Goal: Task Accomplishment & Management: Manage account settings

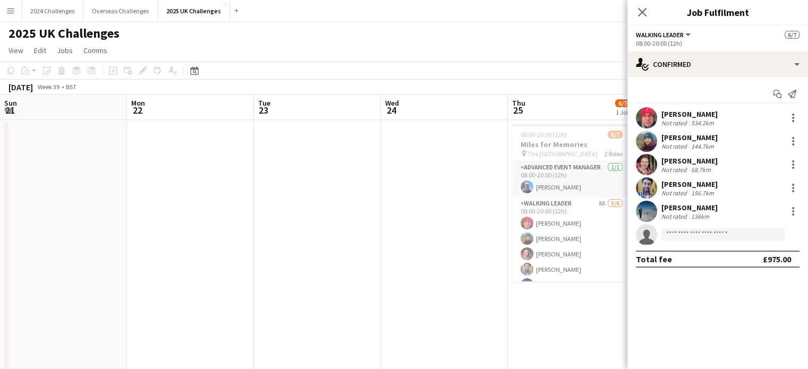
scroll to position [0, 290]
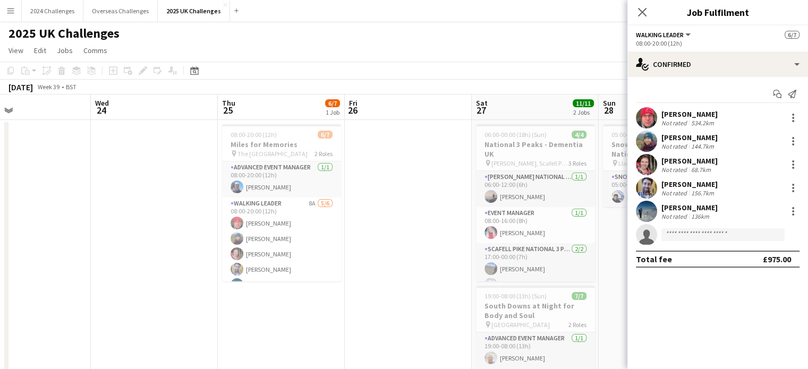
click at [471, 40] on div "2025 UK Challenges" at bounding box center [404, 31] width 808 height 20
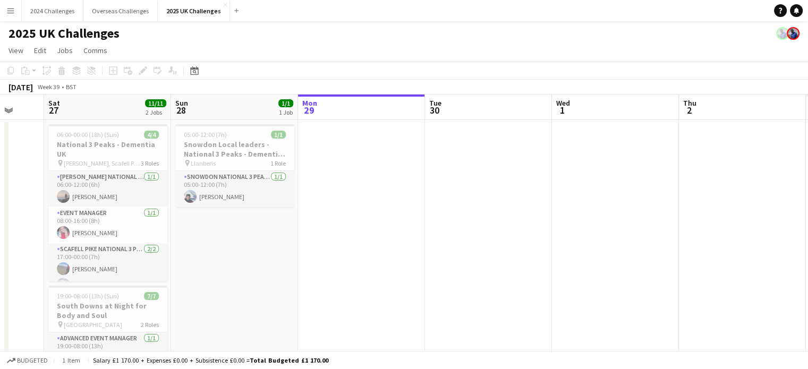
drag, startPoint x: 744, startPoint y: 288, endPoint x: 319, endPoint y: 284, distance: 425.6
click at [317, 285] on app-calendar-viewport "Tue 23 Wed 24 Thu 25 6/7 1 Job Fri 26 Sat 27 11/11 2 Jobs Sun 28 1/1 1 Job Mon …" at bounding box center [404, 304] width 808 height 419
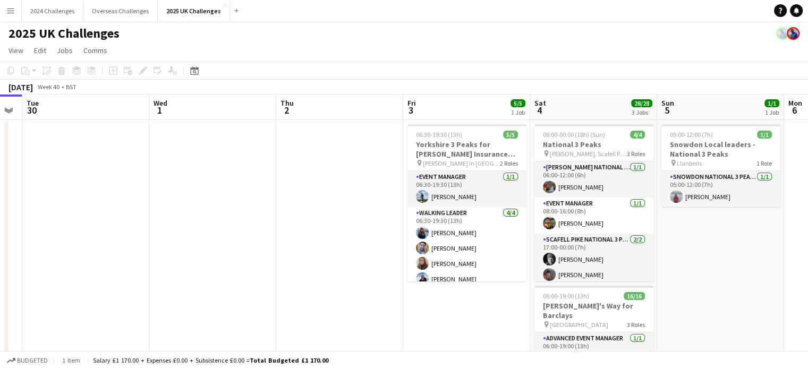
drag, startPoint x: 622, startPoint y: 243, endPoint x: 264, endPoint y: 248, distance: 357.6
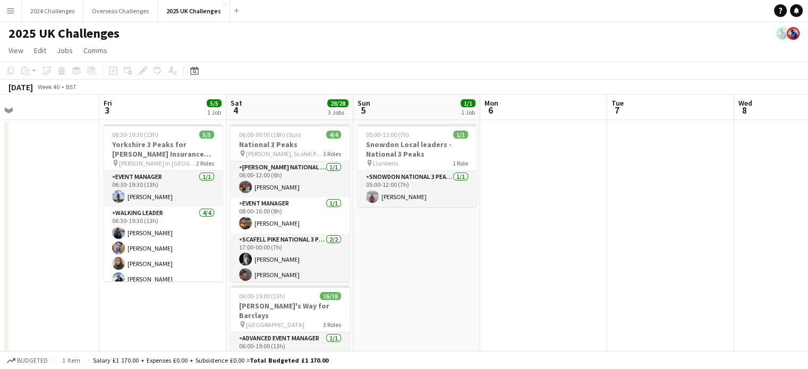
drag, startPoint x: 627, startPoint y: 259, endPoint x: 180, endPoint y: 258, distance: 446.9
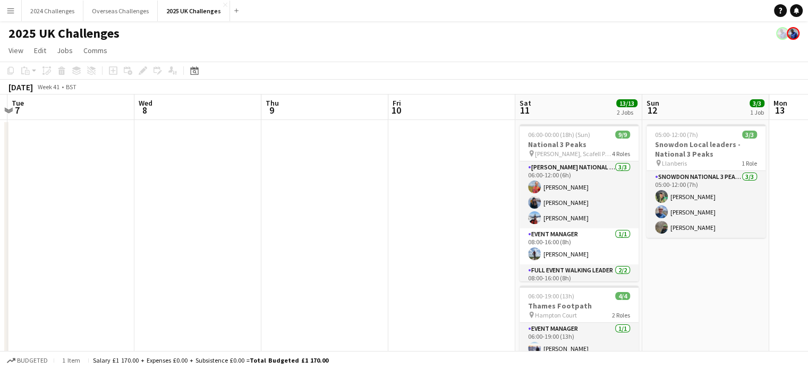
drag, startPoint x: 456, startPoint y: 232, endPoint x: 270, endPoint y: 235, distance: 186.0
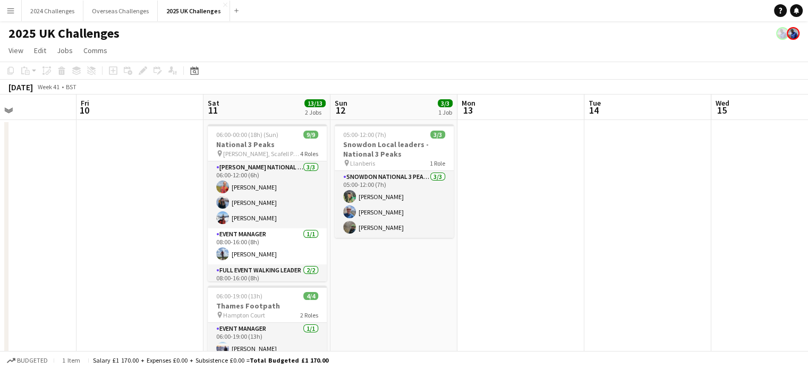
drag, startPoint x: 252, startPoint y: 226, endPoint x: 71, endPoint y: 222, distance: 180.7
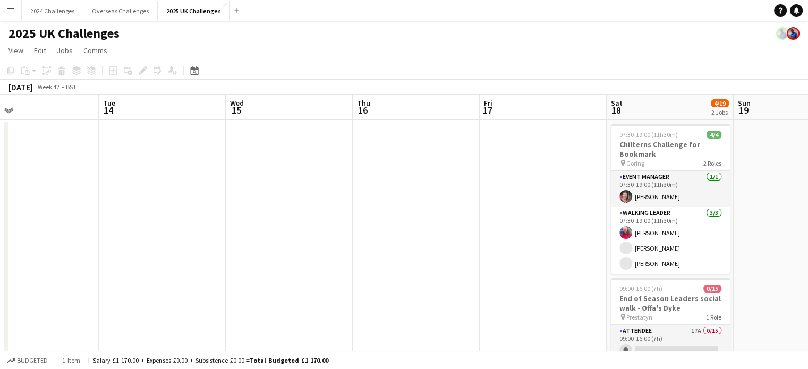
drag, startPoint x: 533, startPoint y: 243, endPoint x: 191, endPoint y: 242, distance: 342.7
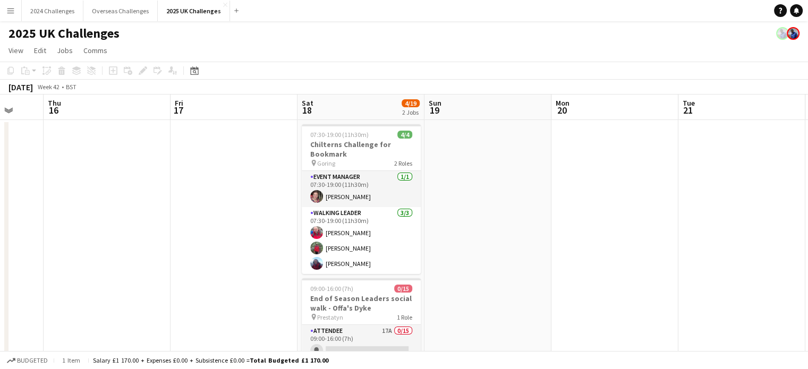
scroll to position [0, 481]
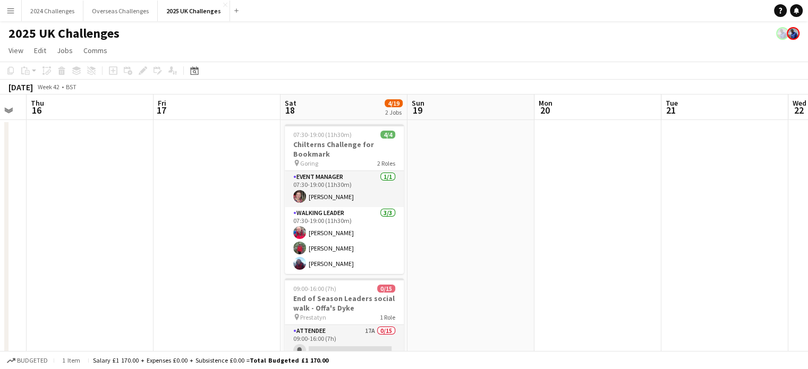
drag, startPoint x: 410, startPoint y: 218, endPoint x: 111, endPoint y: 221, distance: 299.7
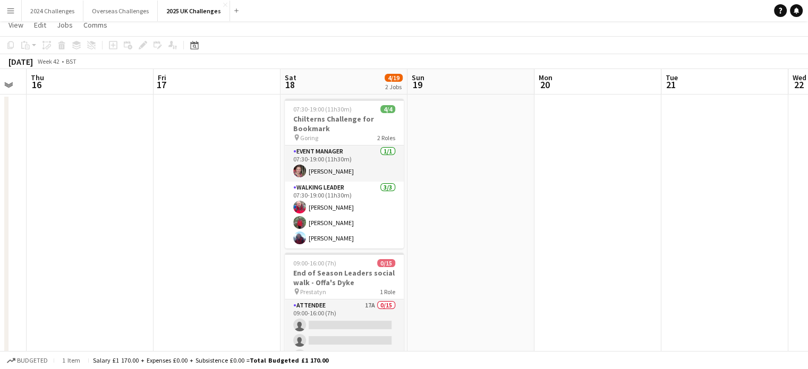
scroll to position [0, 0]
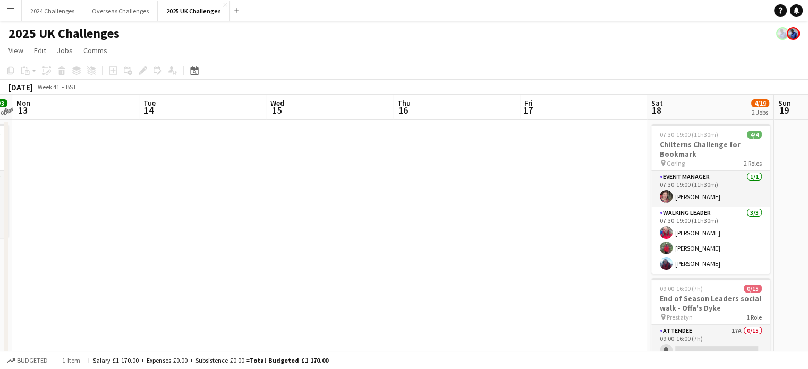
drag, startPoint x: 219, startPoint y: 165, endPoint x: 554, endPoint y: 168, distance: 334.8
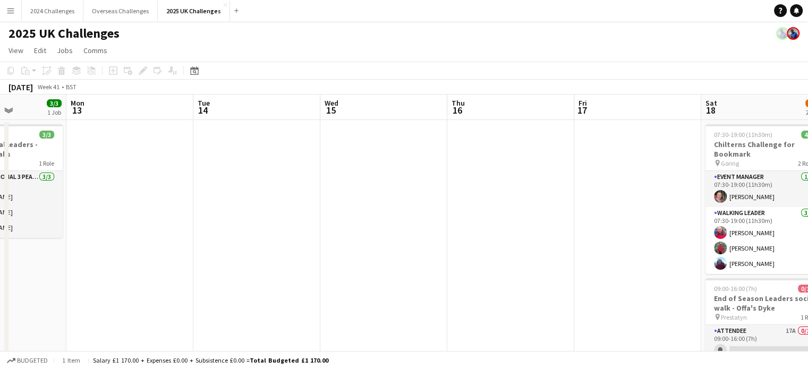
drag, startPoint x: 287, startPoint y: 175, endPoint x: 564, endPoint y: 172, distance: 277.4
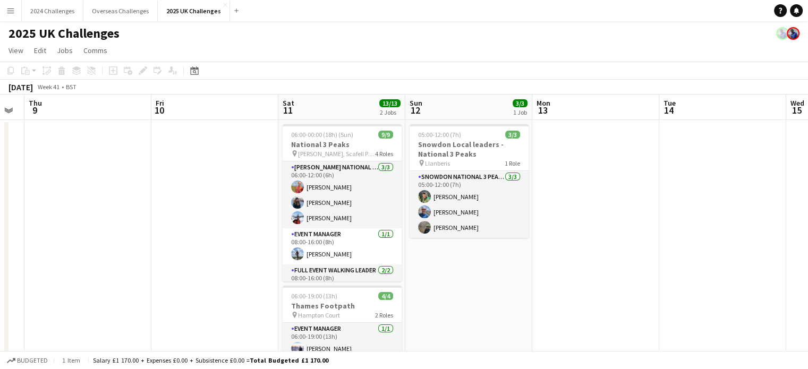
drag, startPoint x: 539, startPoint y: 179, endPoint x: 614, endPoint y: 177, distance: 75.5
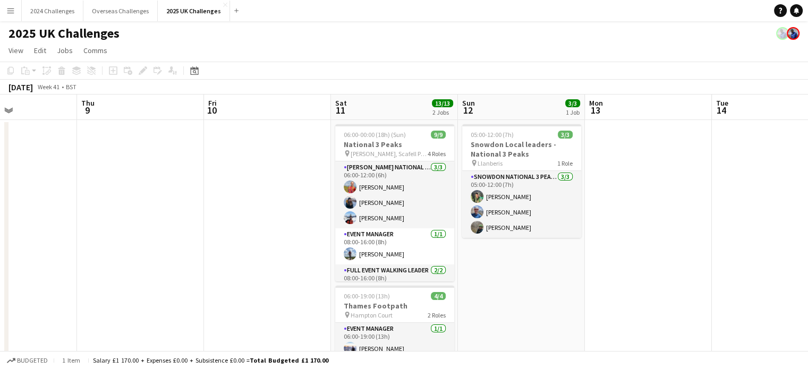
drag, startPoint x: 204, startPoint y: 190, endPoint x: 499, endPoint y: 174, distance: 295.3
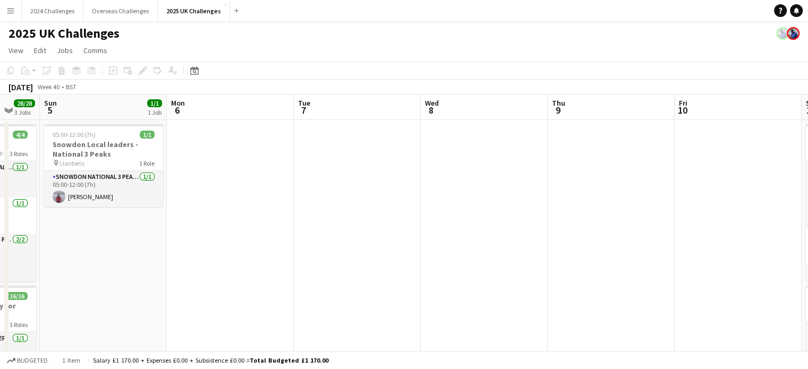
drag, startPoint x: 261, startPoint y: 189, endPoint x: 543, endPoint y: 176, distance: 282.4
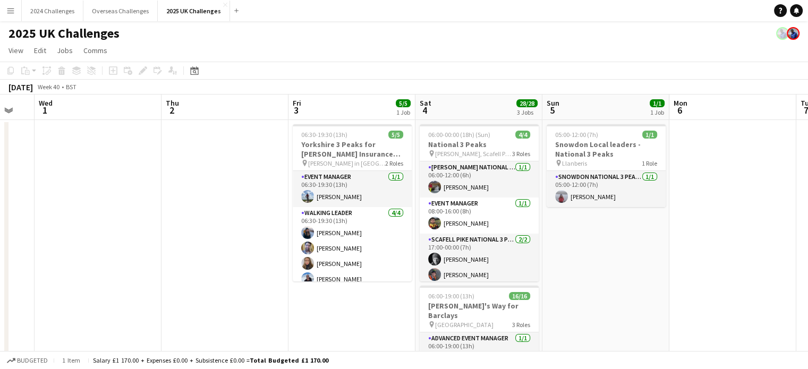
scroll to position [0, 302]
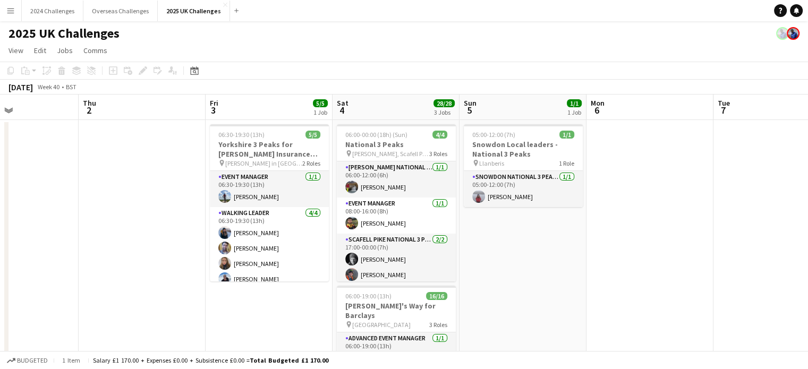
drag, startPoint x: 292, startPoint y: 198, endPoint x: 580, endPoint y: 180, distance: 288.6
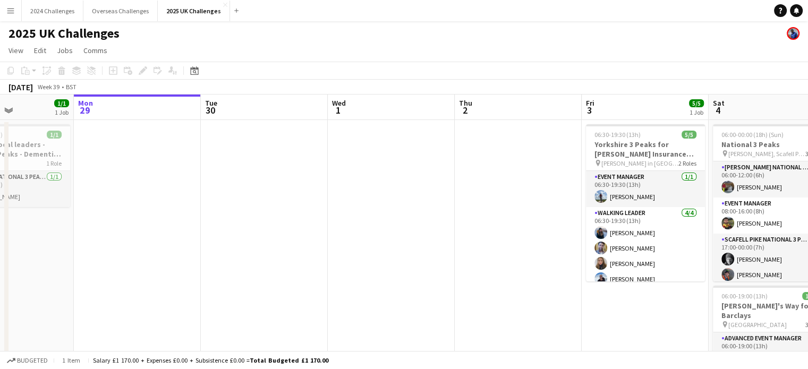
drag, startPoint x: 137, startPoint y: 152, endPoint x: 495, endPoint y: 144, distance: 358.2
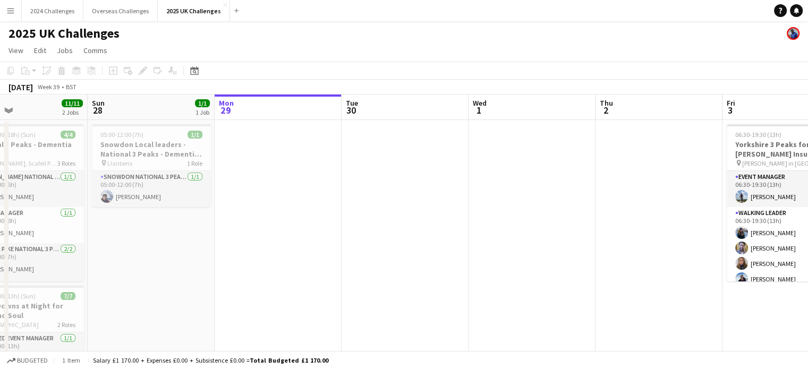
drag, startPoint x: 210, startPoint y: 151, endPoint x: 587, endPoint y: 127, distance: 377.5
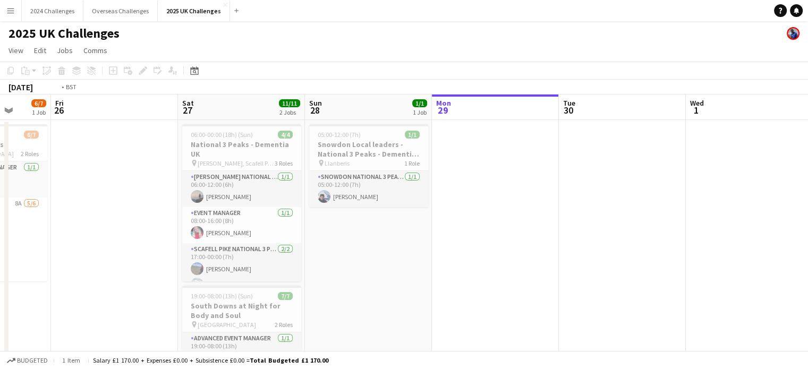
drag, startPoint x: 120, startPoint y: 161, endPoint x: 614, endPoint y: 127, distance: 494.8
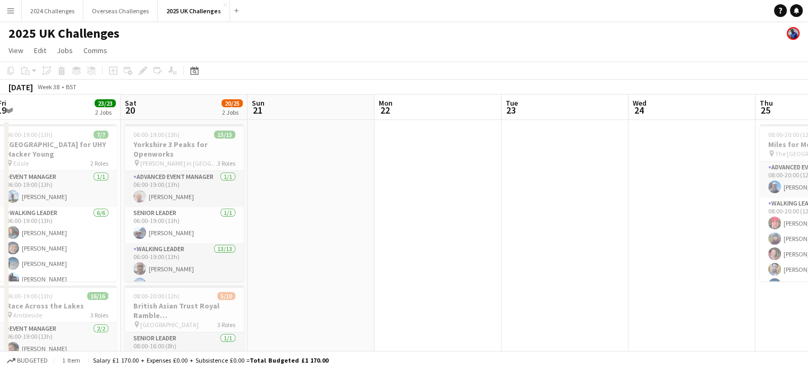
drag, startPoint x: 316, startPoint y: 148, endPoint x: 596, endPoint y: 135, distance: 280.3
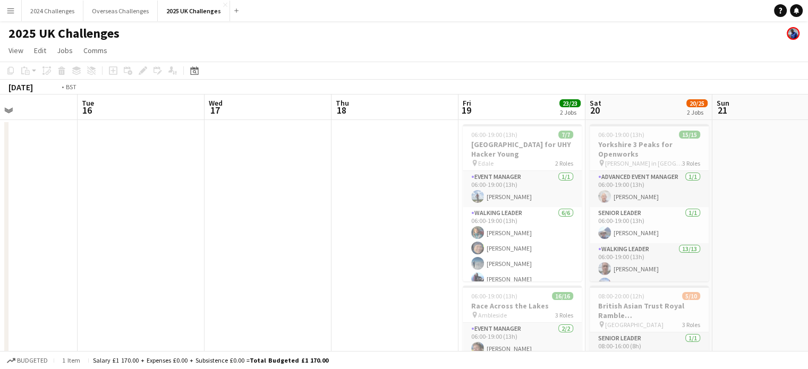
drag, startPoint x: 118, startPoint y: 162, endPoint x: 656, endPoint y: 145, distance: 538.5
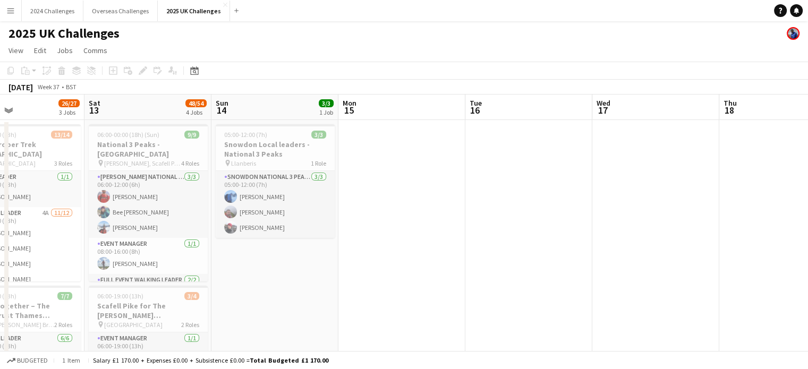
scroll to position [0, 296]
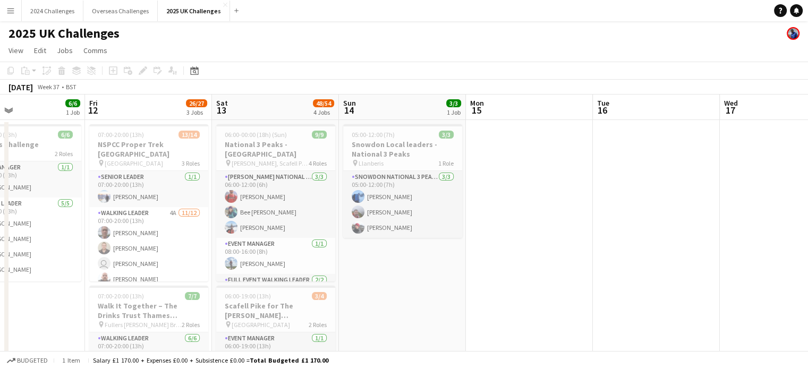
drag, startPoint x: 255, startPoint y: 165, endPoint x: 516, endPoint y: 161, distance: 261.4
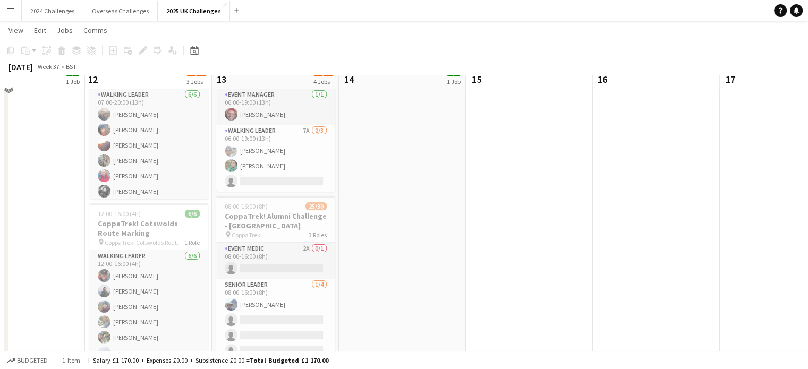
scroll to position [266, 0]
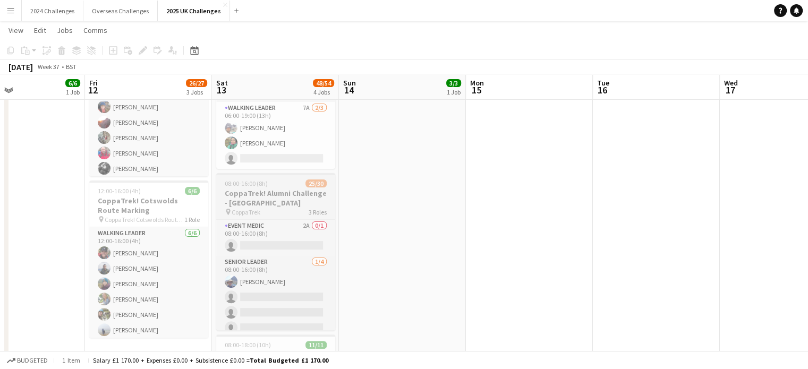
click at [262, 196] on h3 "CoppaTrek! Alumni Challenge - Cotswolds" at bounding box center [275, 198] width 119 height 19
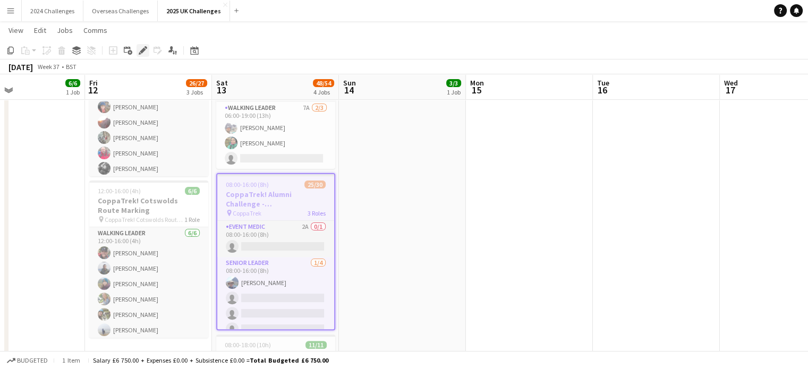
click at [140, 50] on icon "Edit" at bounding box center [143, 50] width 9 height 9
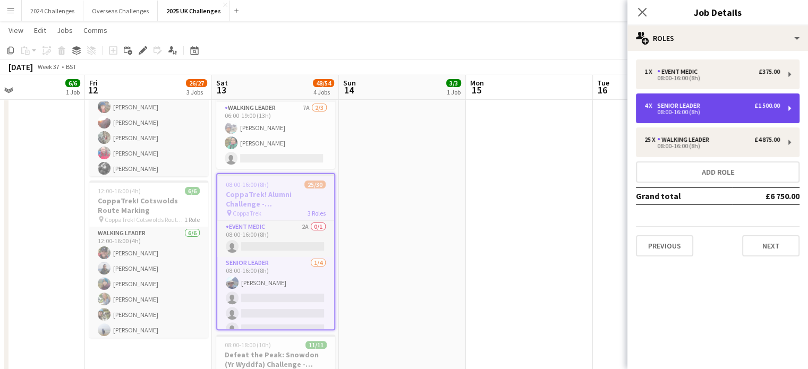
click at [702, 112] on div "08:00-16:00 (8h)" at bounding box center [712, 111] width 135 height 5
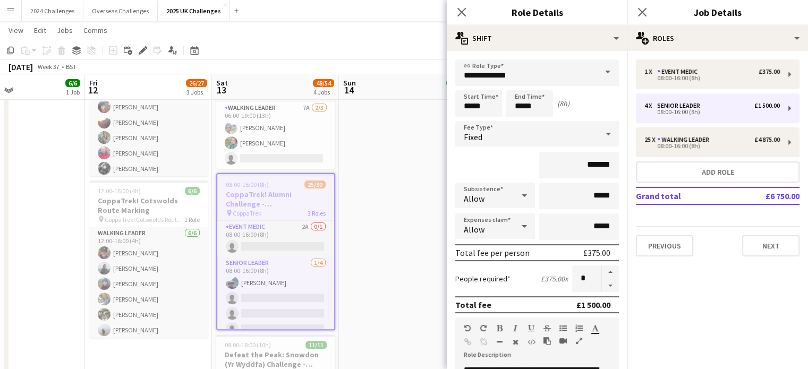
click at [389, 53] on app-toolbar "Copy Paste Paste Ctrl+V Paste with crew Ctrl+Shift+V Paste linked Job Delete Gr…" at bounding box center [404, 50] width 808 height 18
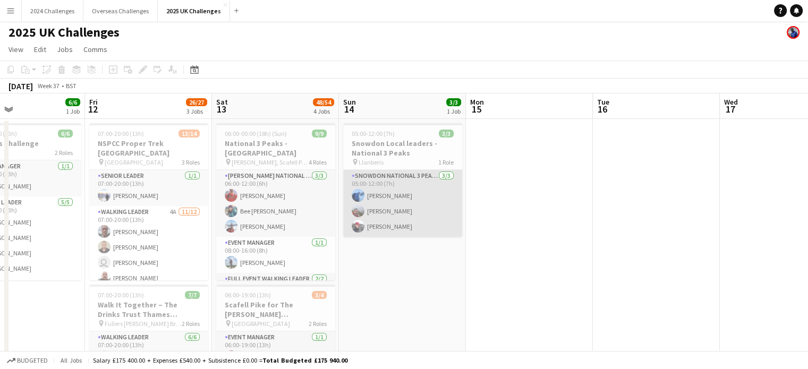
scroll to position [0, 0]
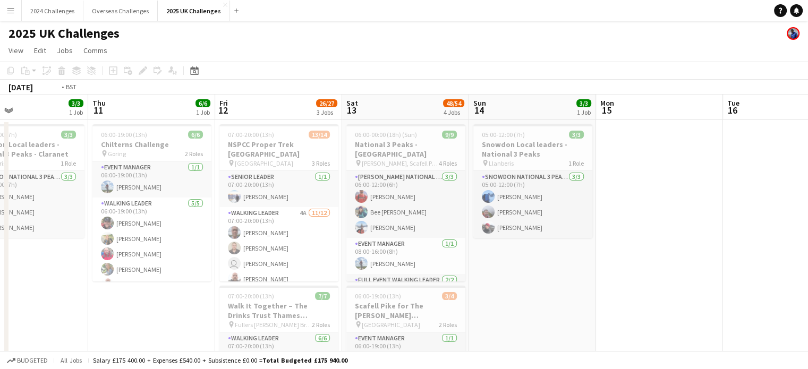
drag, startPoint x: 222, startPoint y: 280, endPoint x: 798, endPoint y: 214, distance: 580.3
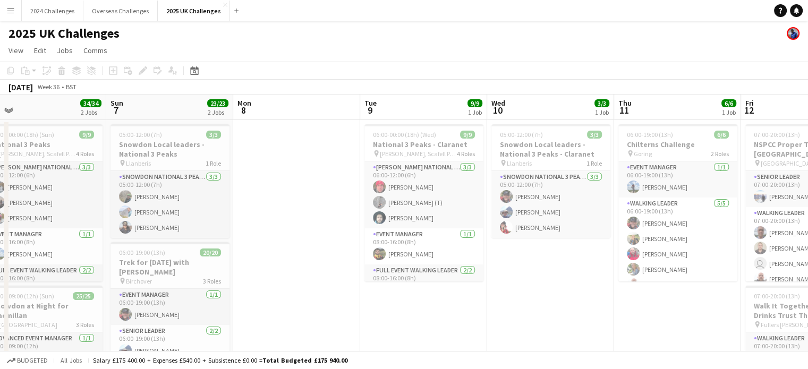
scroll to position [0, 300]
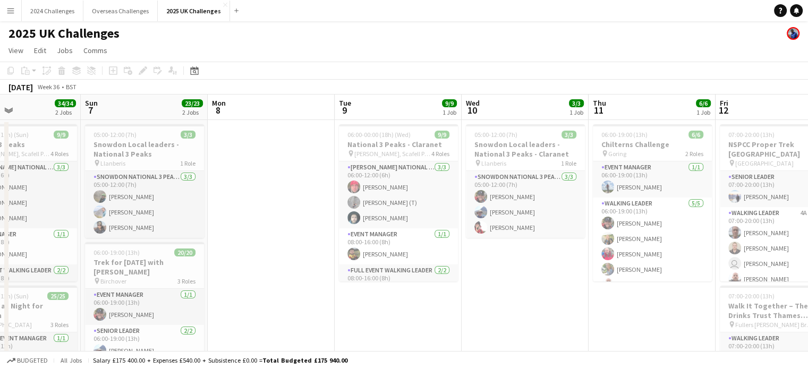
drag, startPoint x: 232, startPoint y: 231, endPoint x: 509, endPoint y: 205, distance: 278.6
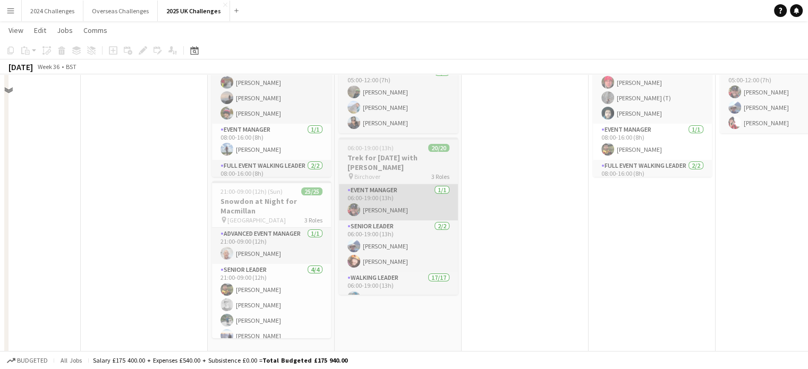
scroll to position [106, 0]
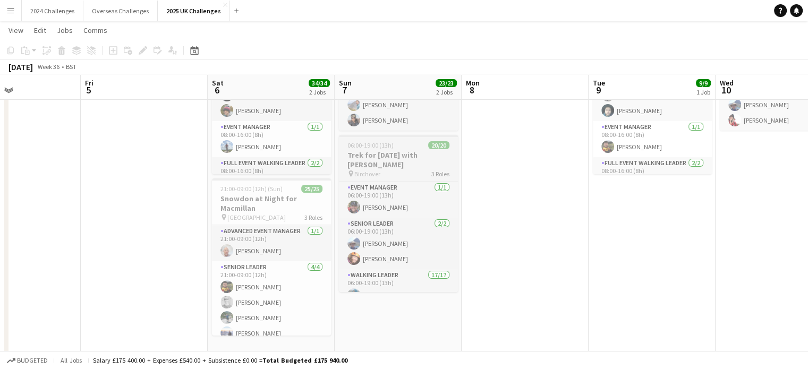
click at [387, 157] on h3 "Trek for Tomorrow with Danny Jones" at bounding box center [398, 159] width 119 height 19
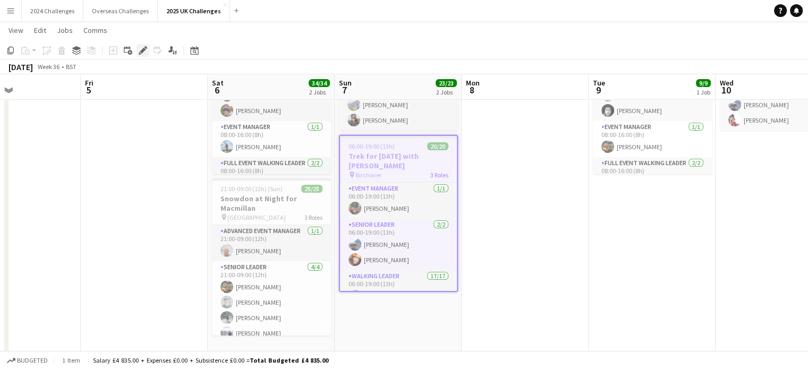
click at [143, 47] on icon "Edit" at bounding box center [143, 50] width 9 height 9
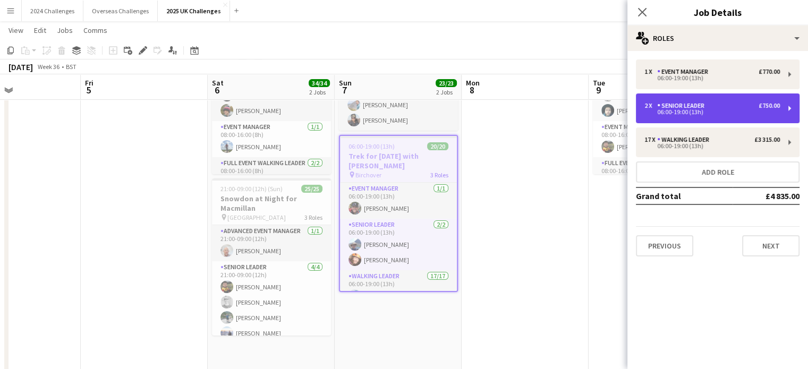
click at [706, 108] on div "Senior Leader" at bounding box center [683, 105] width 52 height 7
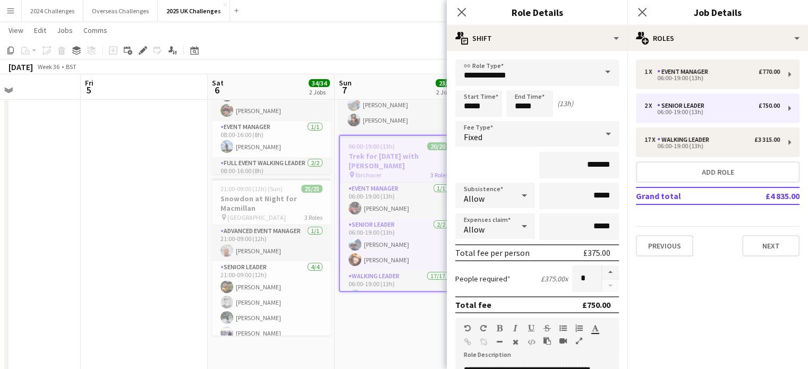
click at [387, 43] on app-toolbar "Copy Paste Paste Ctrl+V Paste with crew Ctrl+Shift+V Paste linked Job Delete Gr…" at bounding box center [404, 50] width 808 height 18
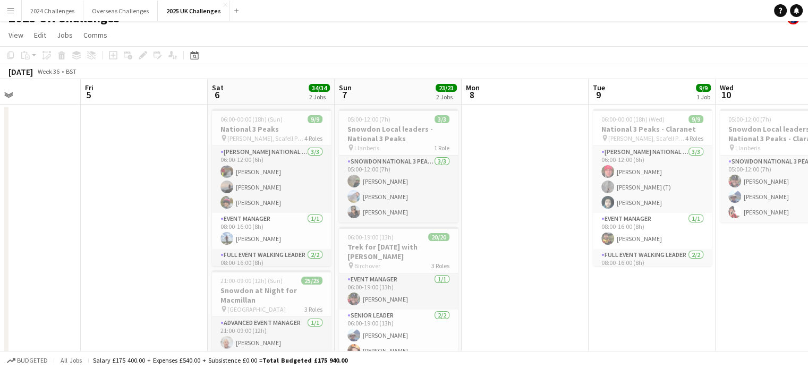
scroll to position [0, 0]
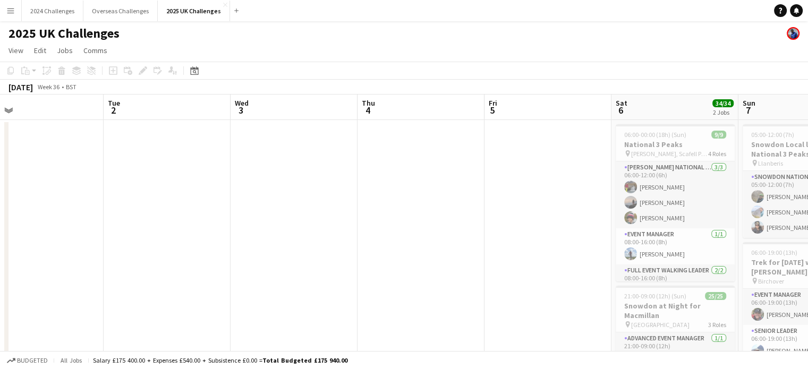
drag, startPoint x: 106, startPoint y: 150, endPoint x: 508, endPoint y: 148, distance: 401.7
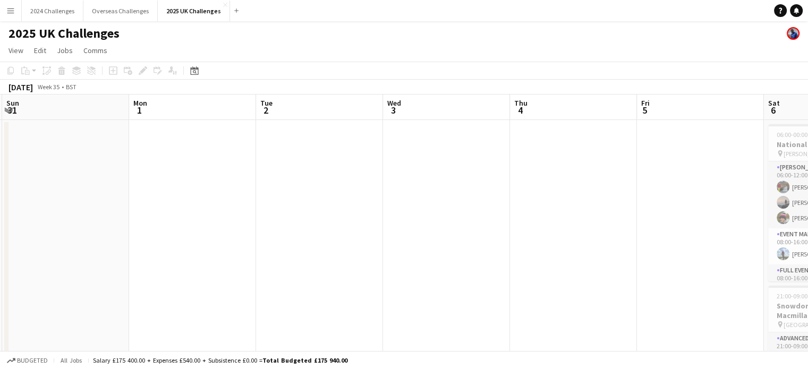
drag, startPoint x: 191, startPoint y: 157, endPoint x: 604, endPoint y: 165, distance: 412.4
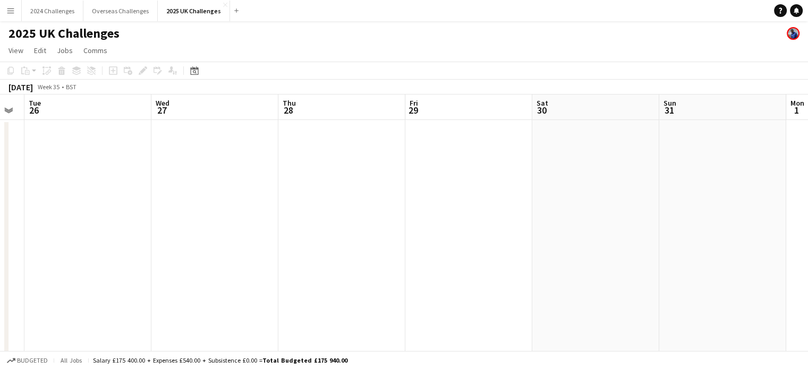
drag, startPoint x: 243, startPoint y: 167, endPoint x: 648, endPoint y: 168, distance: 404.9
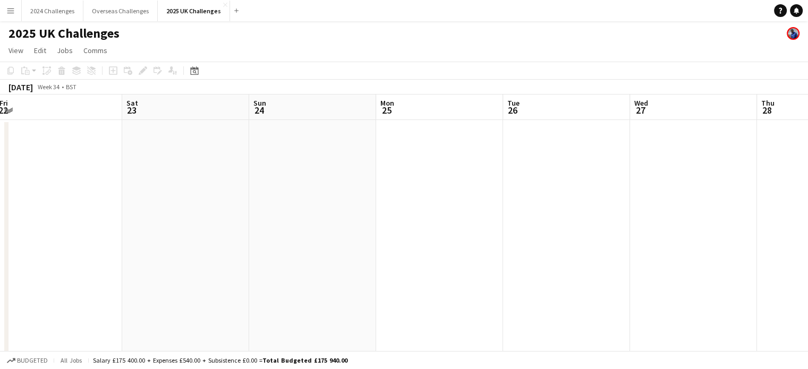
drag, startPoint x: 224, startPoint y: 173, endPoint x: 447, endPoint y: 172, distance: 223.2
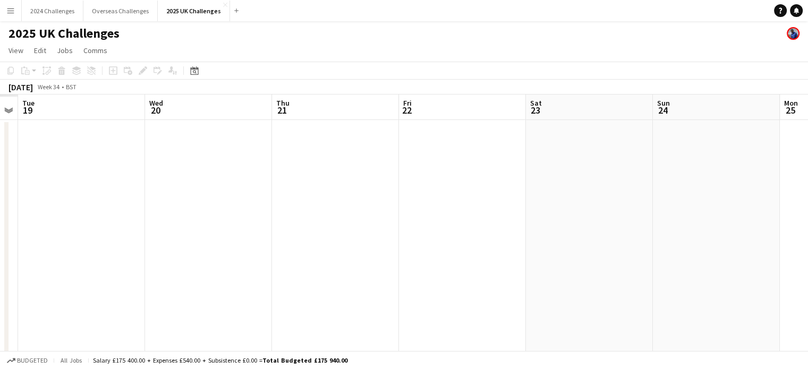
drag, startPoint x: 181, startPoint y: 168, endPoint x: 617, endPoint y: 162, distance: 436.8
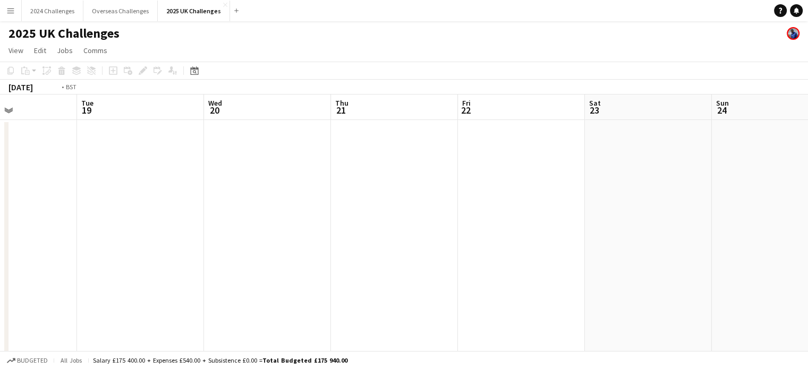
drag, startPoint x: 211, startPoint y: 167, endPoint x: 598, endPoint y: 171, distance: 387.4
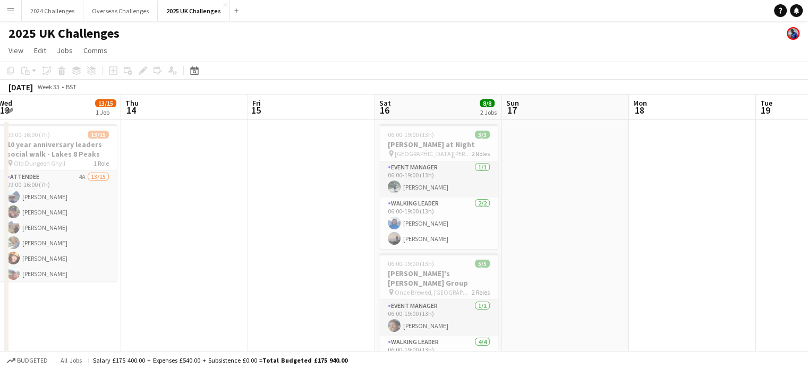
scroll to position [0, 334]
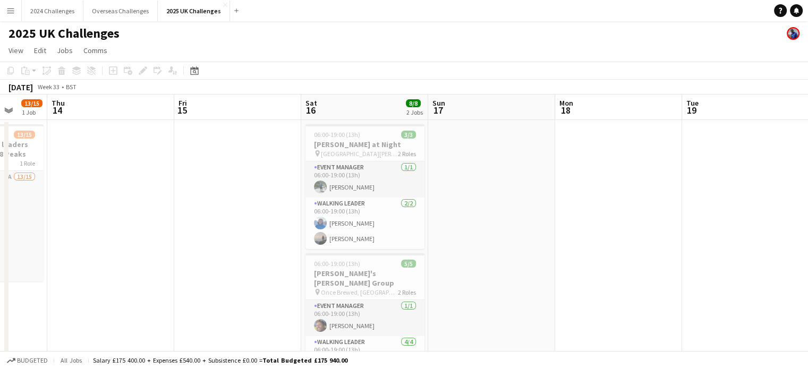
drag, startPoint x: 303, startPoint y: 175, endPoint x: 527, endPoint y: 175, distance: 224.2
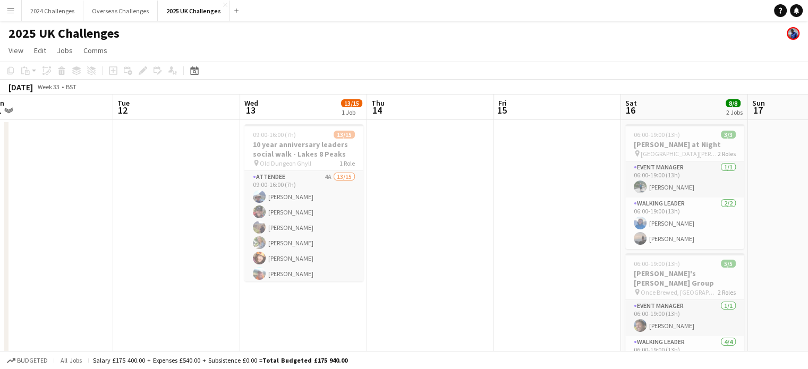
drag, startPoint x: 135, startPoint y: 148, endPoint x: 400, endPoint y: 146, distance: 264.1
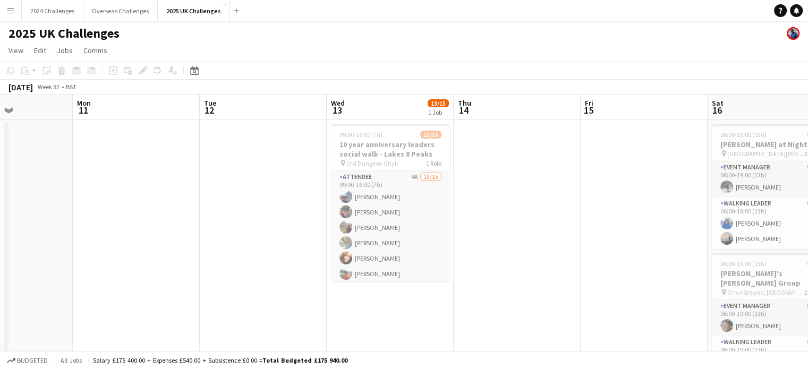
drag, startPoint x: 132, startPoint y: 152, endPoint x: 473, endPoint y: 152, distance: 341.6
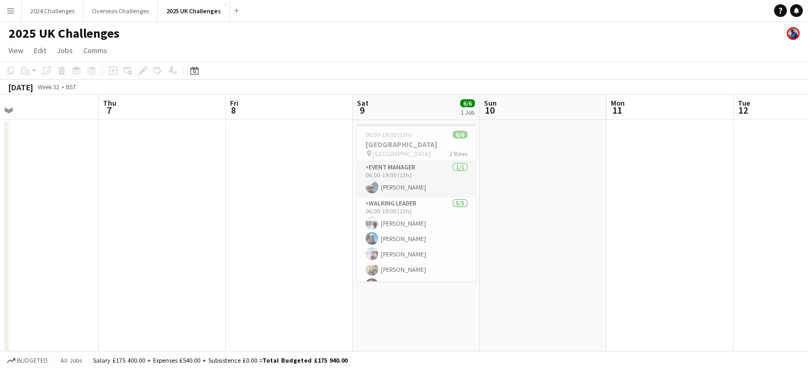
drag, startPoint x: 307, startPoint y: 158, endPoint x: 580, endPoint y: 161, distance: 273.1
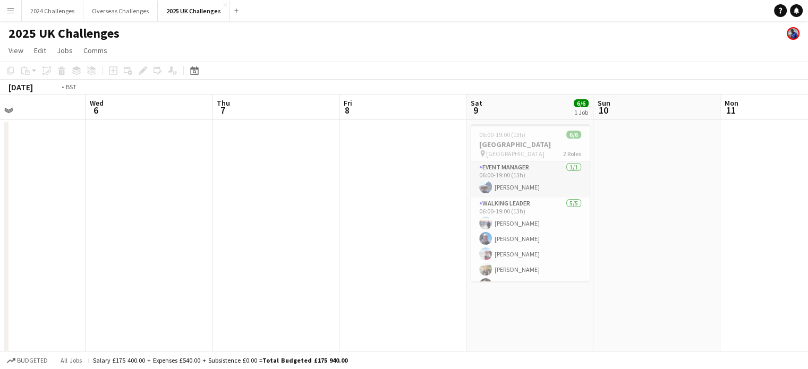
drag, startPoint x: 183, startPoint y: 142, endPoint x: 521, endPoint y: 148, distance: 338.5
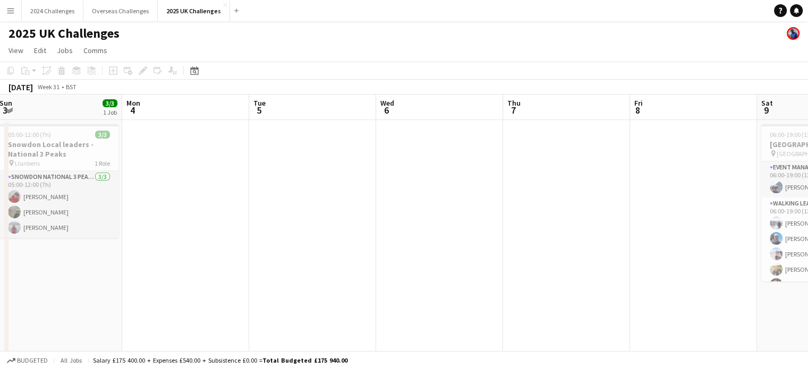
scroll to position [0, 237]
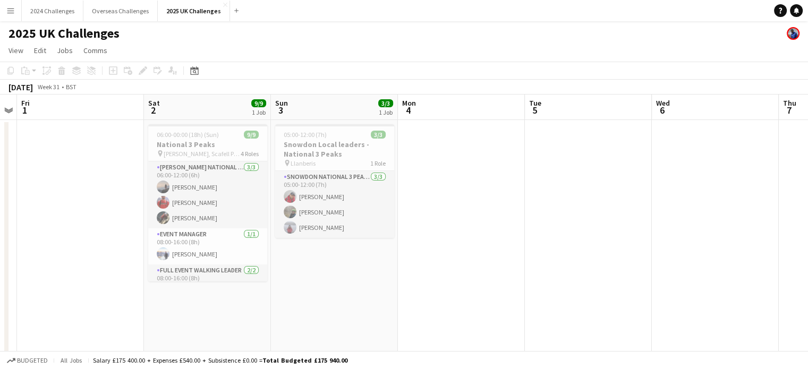
drag, startPoint x: 176, startPoint y: 144, endPoint x: 476, endPoint y: 149, distance: 299.7
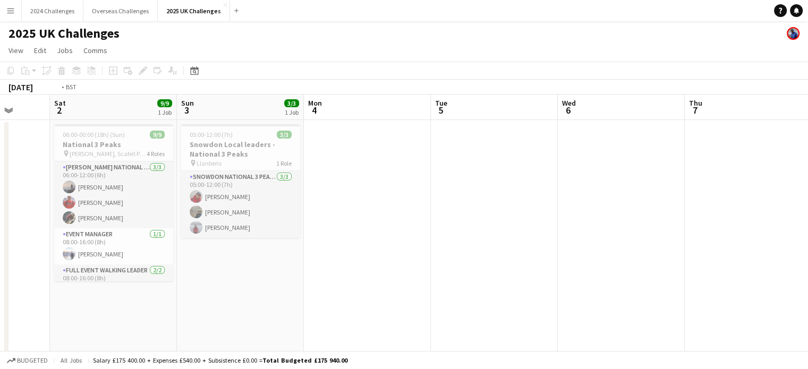
drag, startPoint x: 627, startPoint y: 196, endPoint x: 36, endPoint y: 134, distance: 594.1
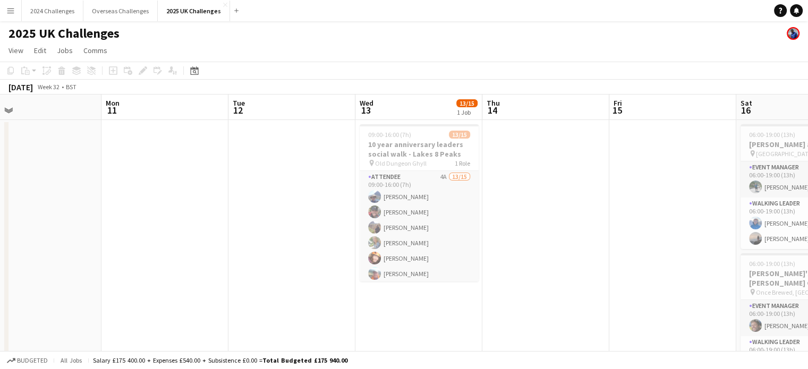
drag, startPoint x: 652, startPoint y: 219, endPoint x: 105, endPoint y: 183, distance: 548.5
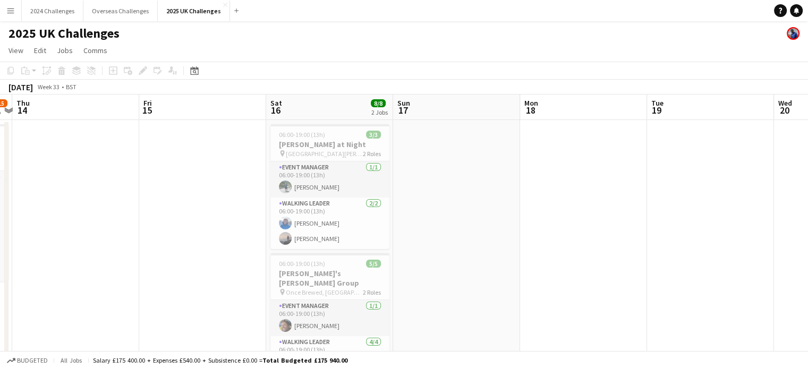
drag, startPoint x: 586, startPoint y: 217, endPoint x: 112, endPoint y: 193, distance: 474.0
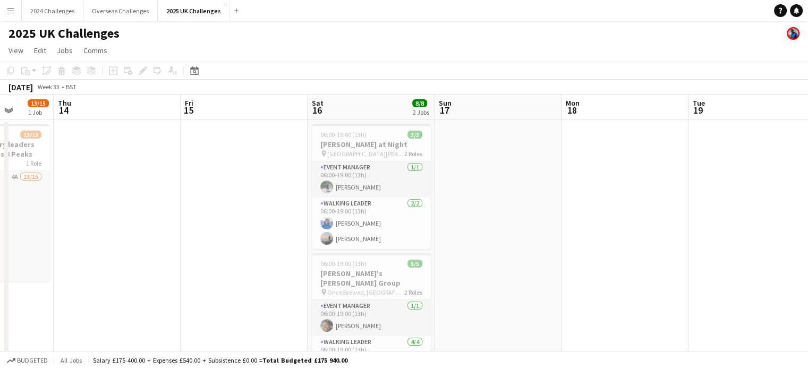
drag, startPoint x: 622, startPoint y: 229, endPoint x: 158, endPoint y: 209, distance: 463.8
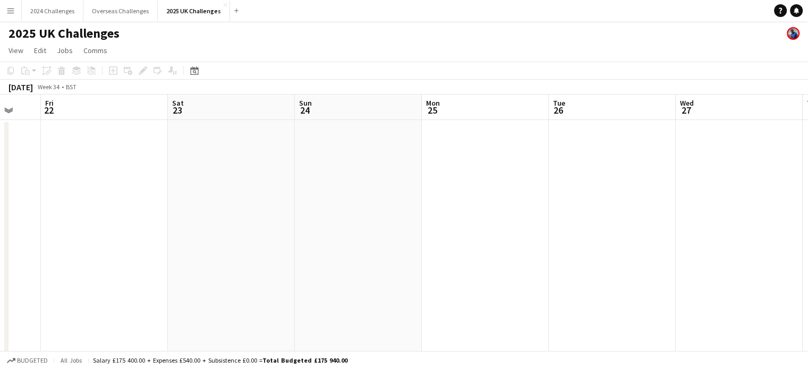
drag, startPoint x: 428, startPoint y: 214, endPoint x: 124, endPoint y: 189, distance: 305.5
drag, startPoint x: 606, startPoint y: 199, endPoint x: 233, endPoint y: 179, distance: 373.0
drag, startPoint x: 479, startPoint y: 196, endPoint x: 167, endPoint y: 173, distance: 312.2
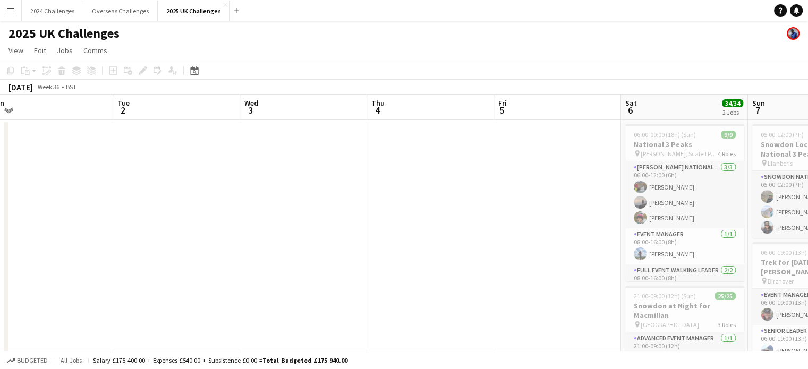
drag, startPoint x: 578, startPoint y: 193, endPoint x: 116, endPoint y: 174, distance: 462.6
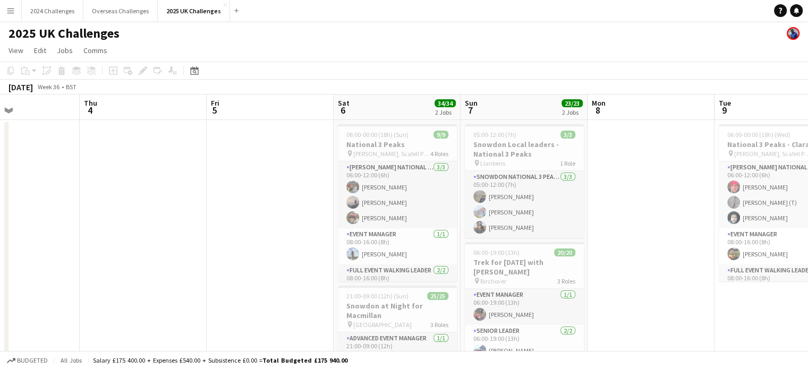
scroll to position [0, 454]
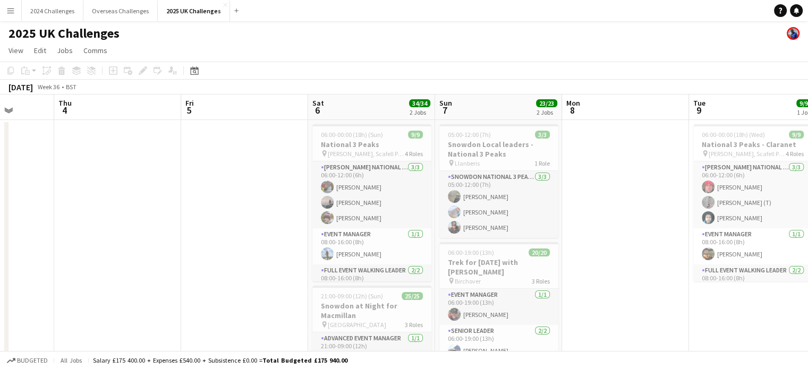
drag, startPoint x: 472, startPoint y: 182, endPoint x: 210, endPoint y: 172, distance: 262.2
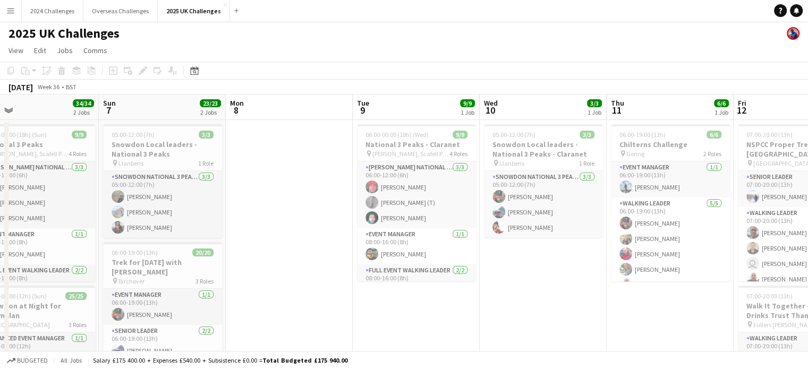
scroll to position [0, 397]
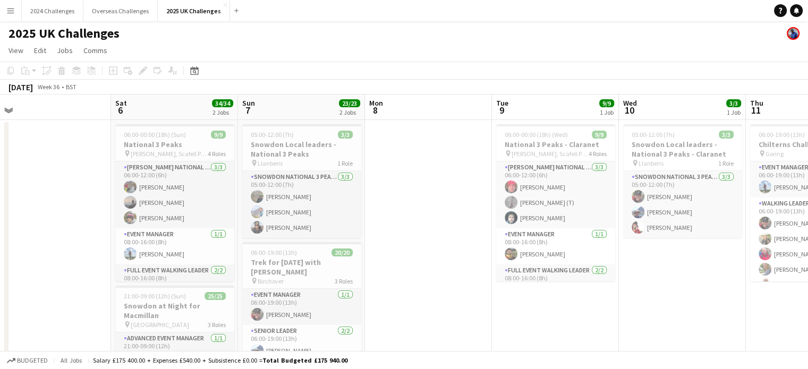
drag, startPoint x: 434, startPoint y: 194, endPoint x: 210, endPoint y: 180, distance: 224.1
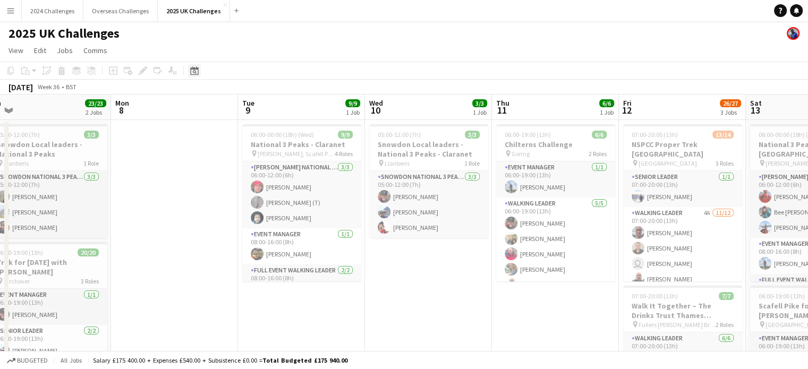
click at [196, 73] on icon at bounding box center [195, 72] width 4 height 4
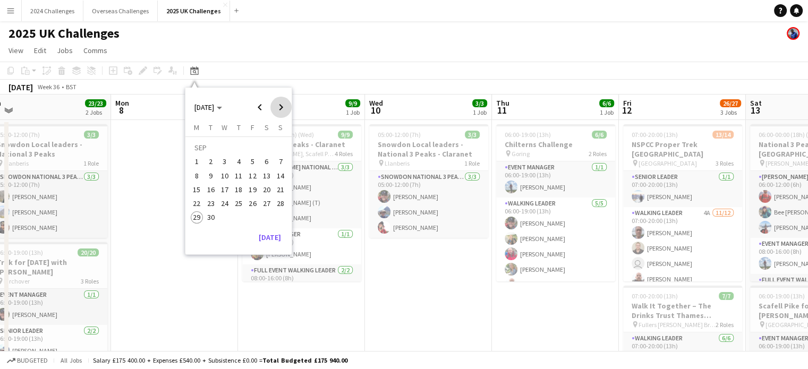
click at [282, 105] on span "Next month" at bounding box center [280, 107] width 21 height 21
click at [262, 162] on span "4" at bounding box center [266, 162] width 13 height 13
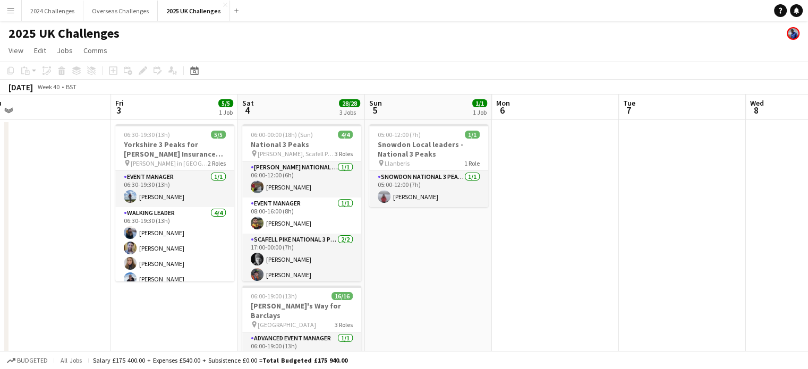
scroll to position [0, 366]
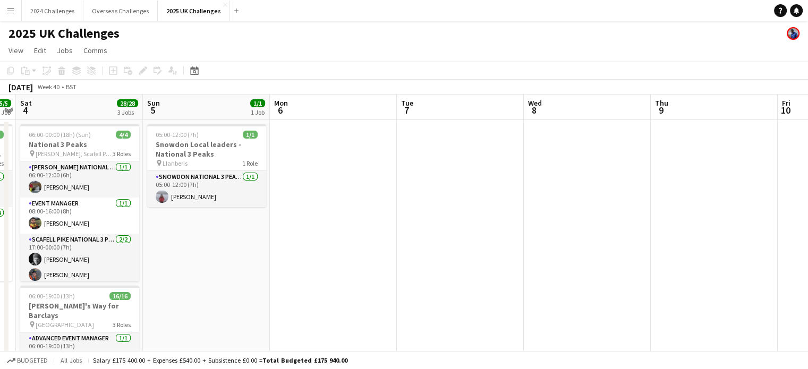
drag, startPoint x: 748, startPoint y: 269, endPoint x: 238, endPoint y: 255, distance: 510.3
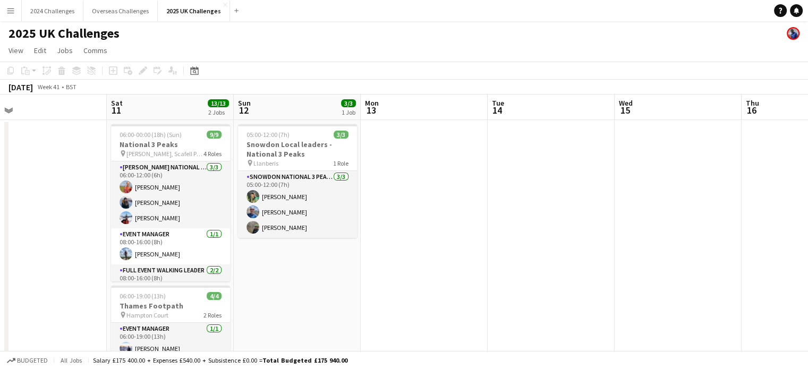
scroll to position [0, 350]
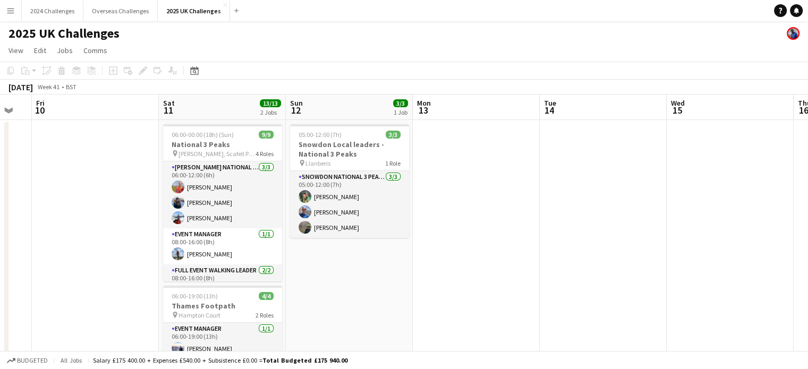
drag, startPoint x: 516, startPoint y: 206, endPoint x: 45, endPoint y: 184, distance: 472.3
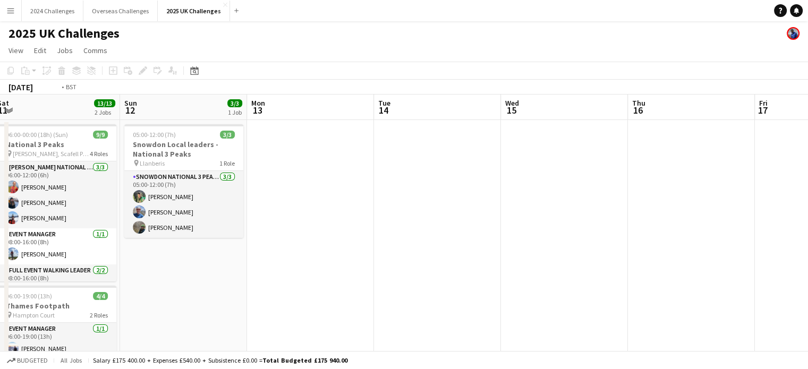
drag, startPoint x: 618, startPoint y: 210, endPoint x: 211, endPoint y: 207, distance: 407.0
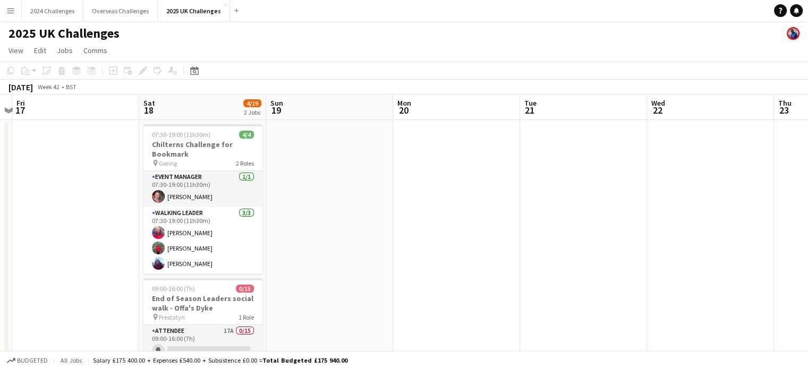
drag, startPoint x: 400, startPoint y: 200, endPoint x: 10, endPoint y: 188, distance: 389.7
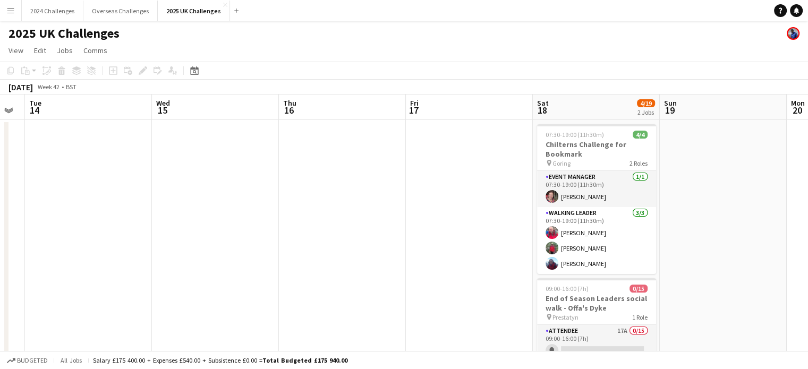
scroll to position [0, 221]
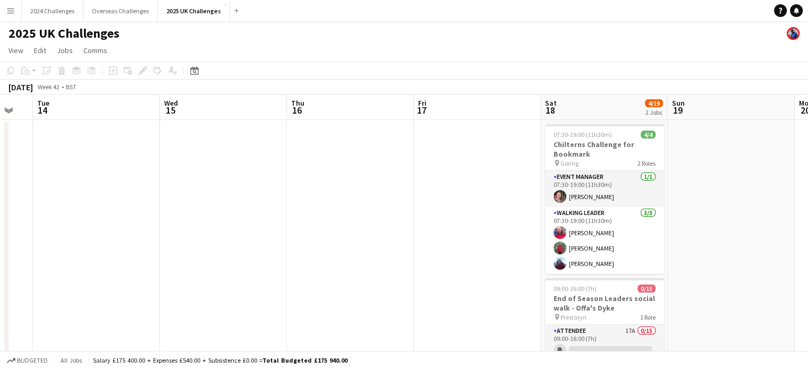
drag, startPoint x: 81, startPoint y: 160, endPoint x: 499, endPoint y: 126, distance: 420.0
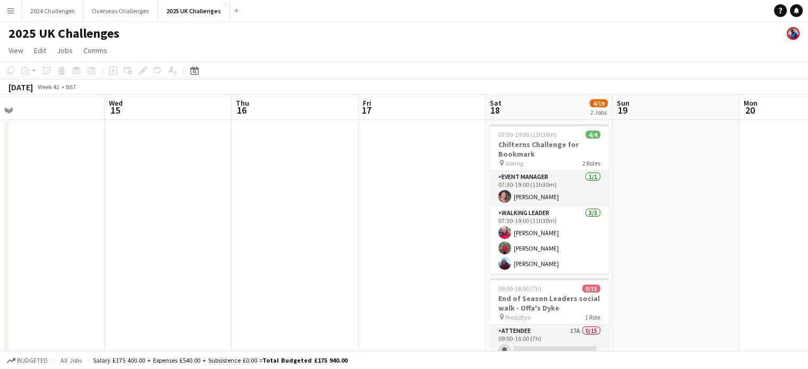
scroll to position [0, 343]
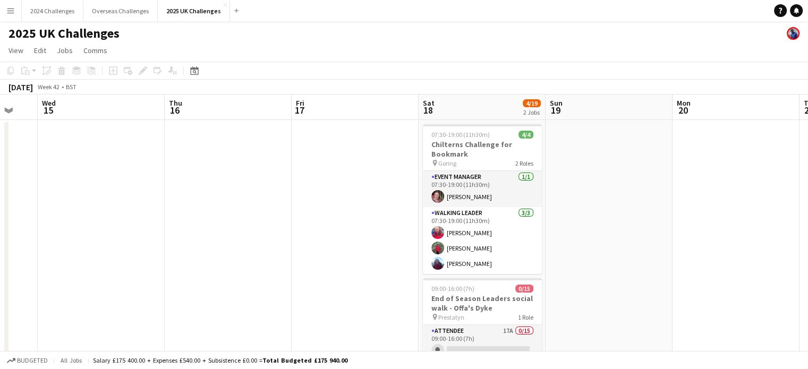
drag, startPoint x: 732, startPoint y: 248, endPoint x: 609, endPoint y: 253, distance: 122.3
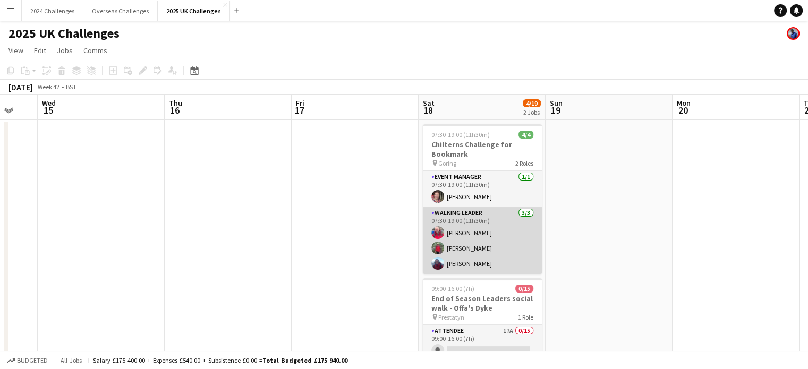
click at [466, 218] on app-card-role "Walking Leader 3/3 07:30-19:00 (11h30m) Brian Tinker Mark Davis Matilda Fuller" at bounding box center [482, 240] width 119 height 67
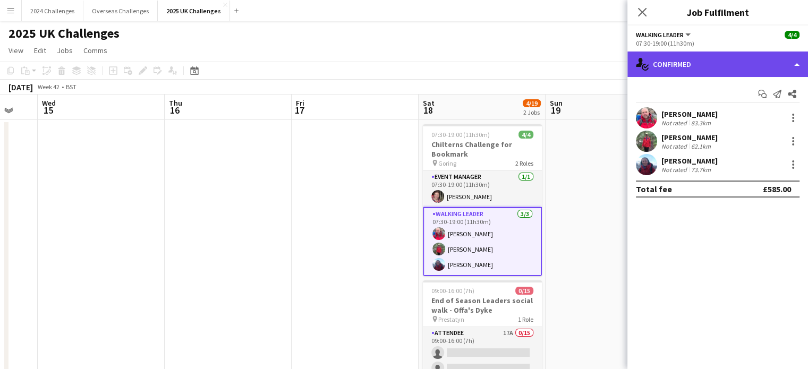
click at [725, 67] on div "single-neutral-actions-check-2 Confirmed" at bounding box center [718, 65] width 181 height 26
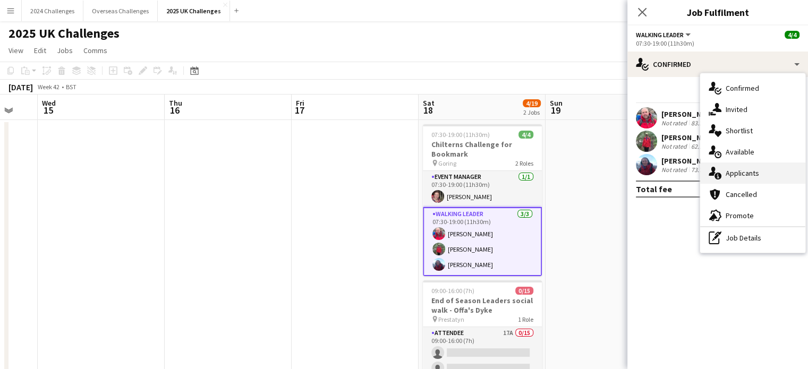
click at [748, 176] on span "Applicants" at bounding box center [742, 173] width 33 height 10
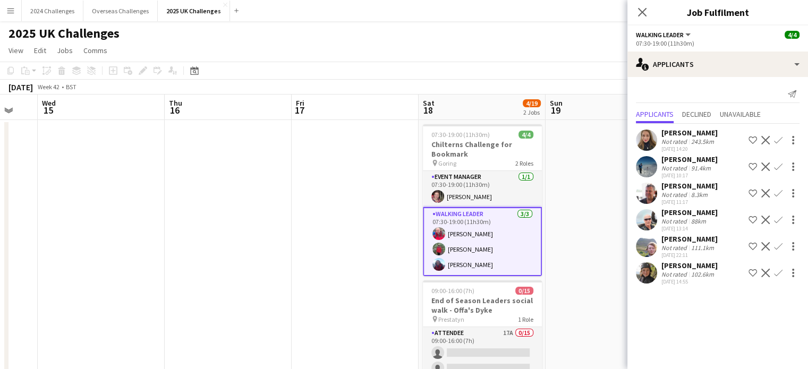
click at [555, 38] on div "2025 UK Challenges" at bounding box center [404, 31] width 808 height 20
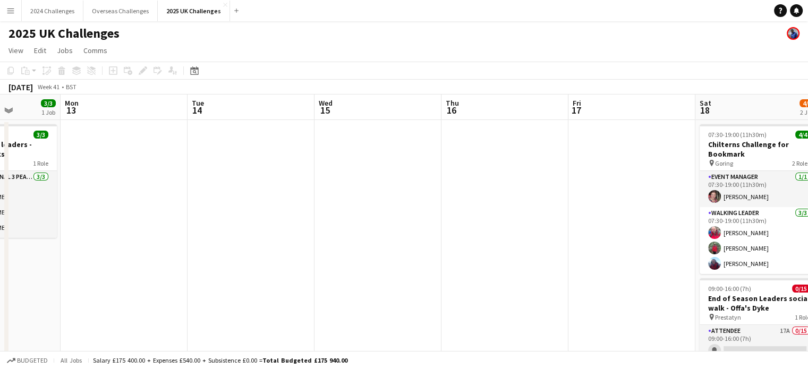
scroll to position [0, 331]
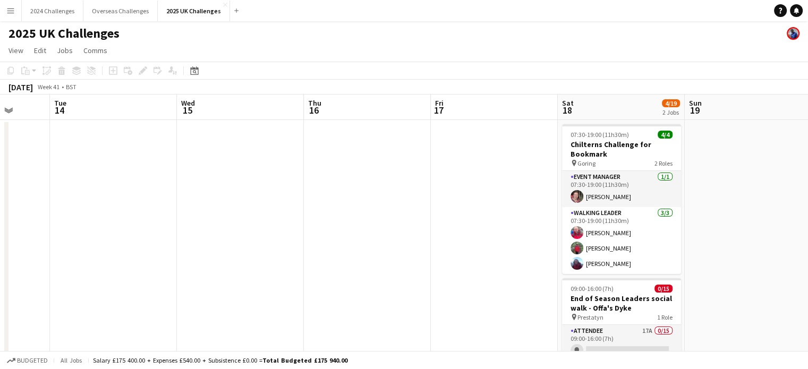
drag, startPoint x: 247, startPoint y: 191, endPoint x: 512, endPoint y: 188, distance: 265.2
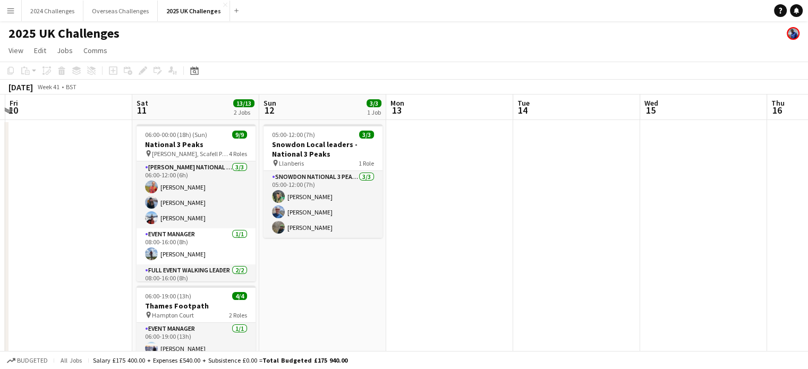
scroll to position [0, 238]
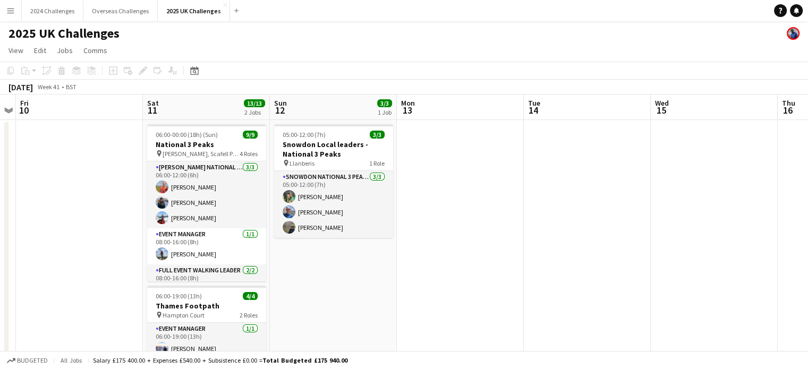
drag, startPoint x: 272, startPoint y: 208, endPoint x: 618, endPoint y: 207, distance: 347.0
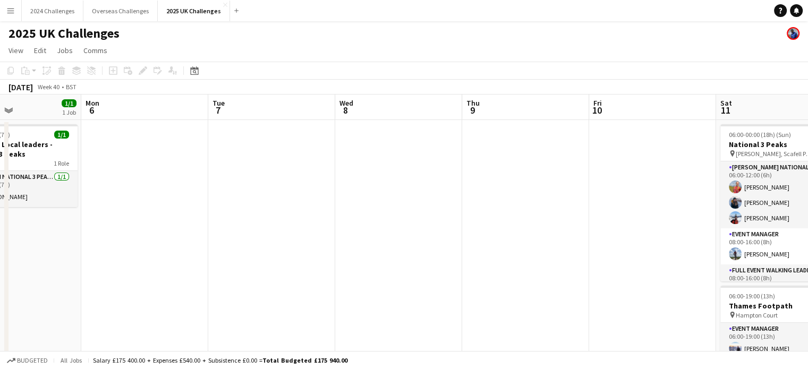
drag, startPoint x: 57, startPoint y: 140, endPoint x: 630, endPoint y: 130, distance: 572.9
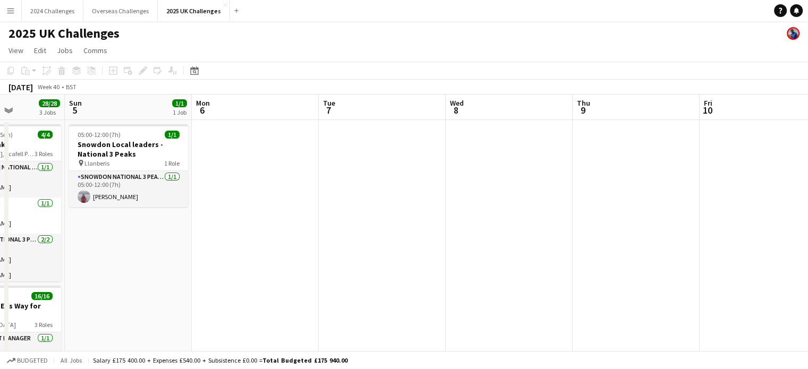
scroll to position [0, 280]
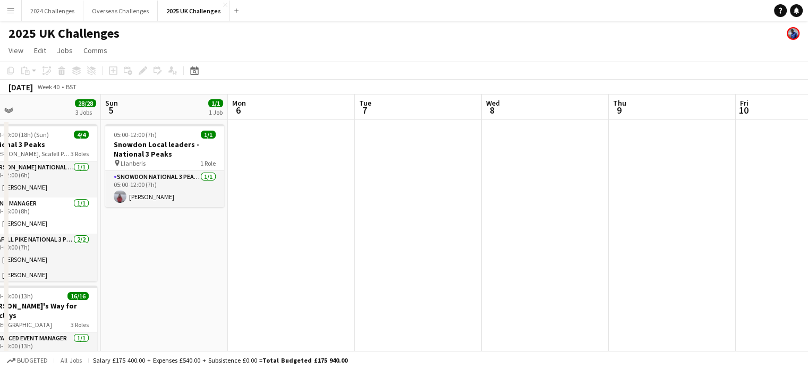
drag, startPoint x: 293, startPoint y: 165, endPoint x: 638, endPoint y: 175, distance: 345.0
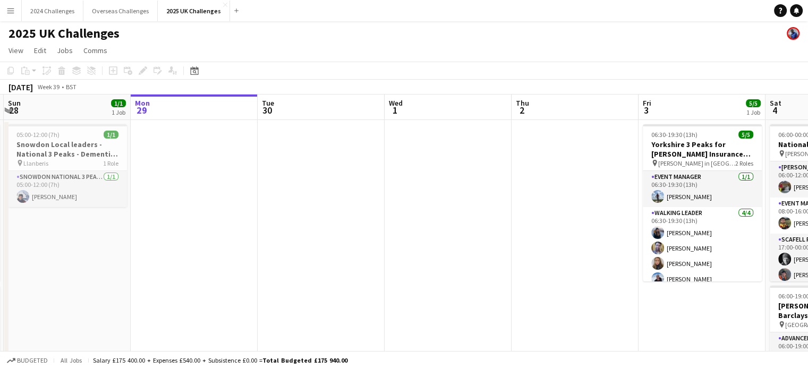
drag, startPoint x: 183, startPoint y: 229, endPoint x: 596, endPoint y: 231, distance: 412.9
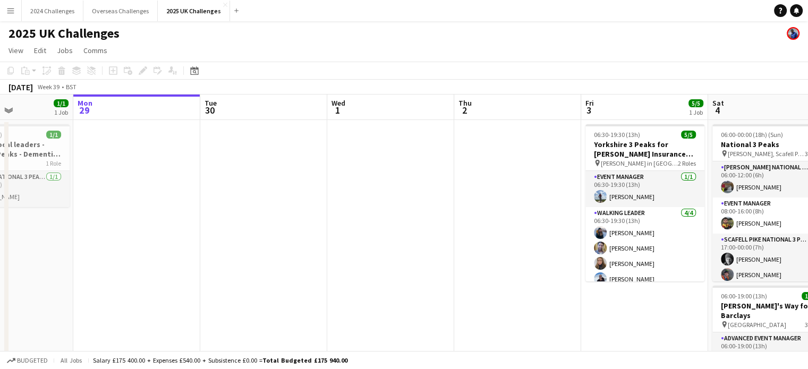
scroll to position [0, 238]
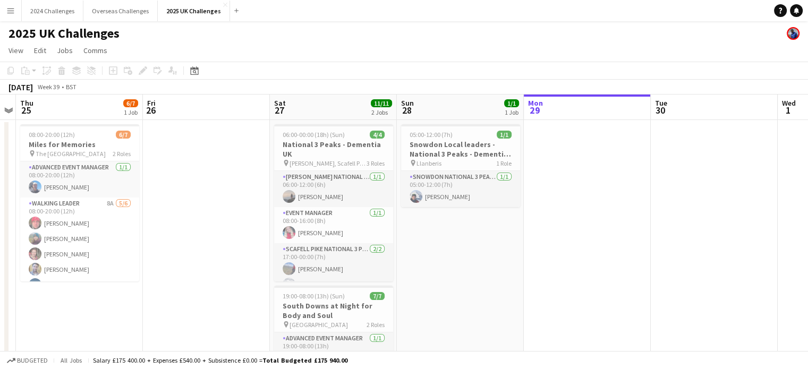
drag, startPoint x: 250, startPoint y: 235, endPoint x: 640, endPoint y: 235, distance: 389.5
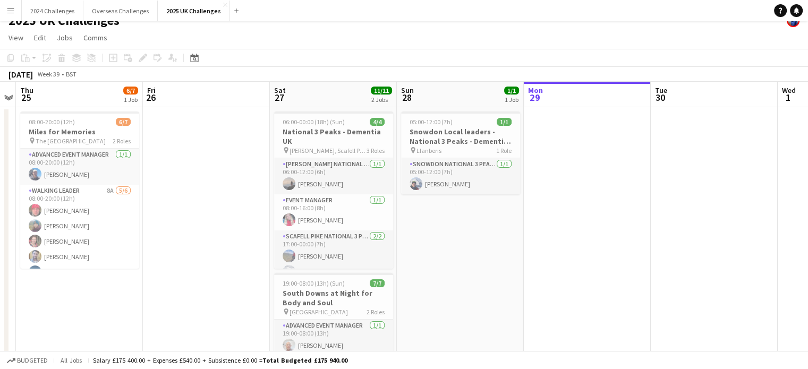
scroll to position [0, 0]
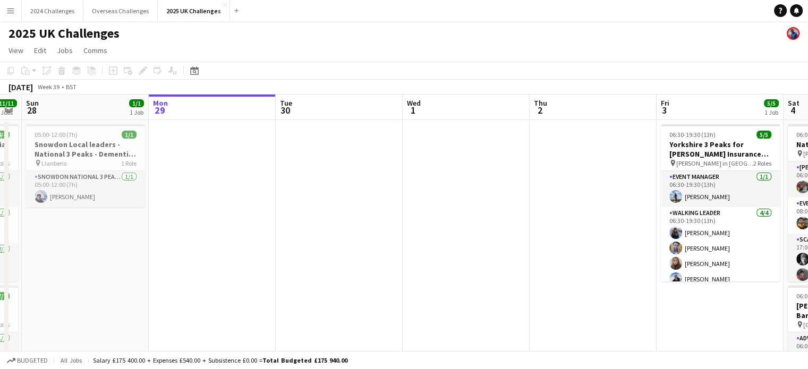
drag, startPoint x: 666, startPoint y: 222, endPoint x: 268, endPoint y: 232, distance: 397.6
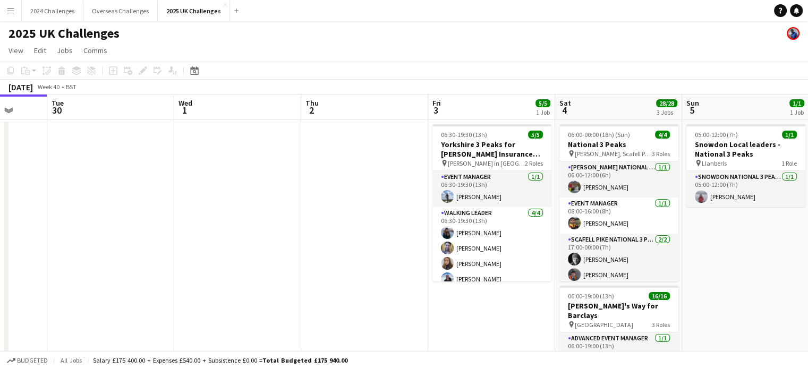
drag, startPoint x: 333, startPoint y: 249, endPoint x: 142, endPoint y: 247, distance: 190.2
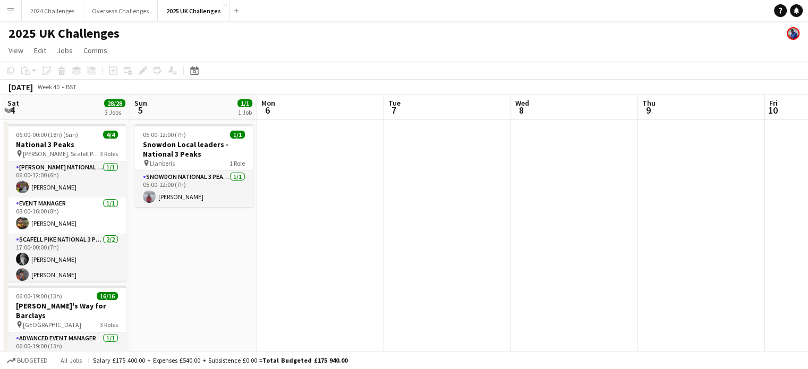
drag, startPoint x: 599, startPoint y: 250, endPoint x: 235, endPoint y: 251, distance: 364.5
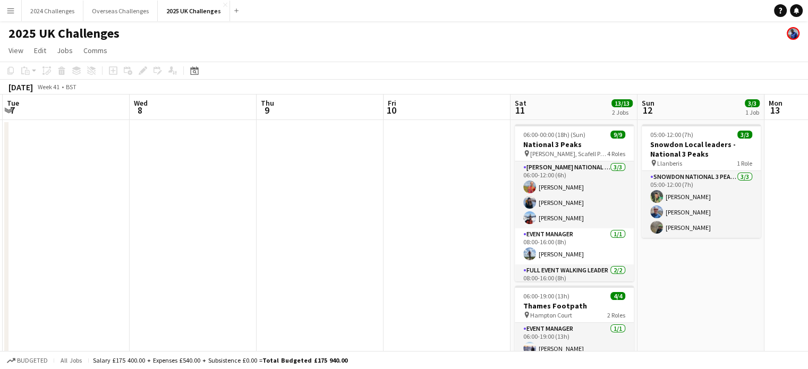
scroll to position [0, 308]
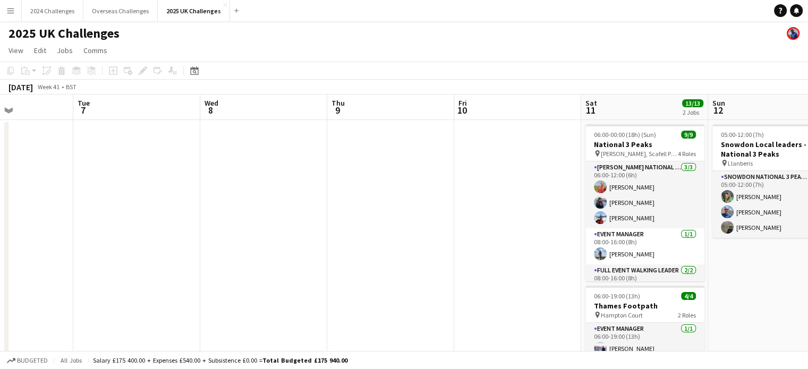
drag, startPoint x: 659, startPoint y: 255, endPoint x: 182, endPoint y: 255, distance: 476.6
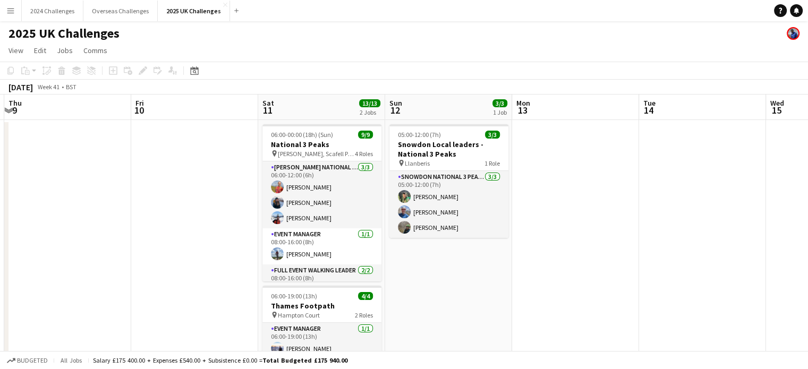
drag, startPoint x: 698, startPoint y: 277, endPoint x: 370, endPoint y: 276, distance: 327.8
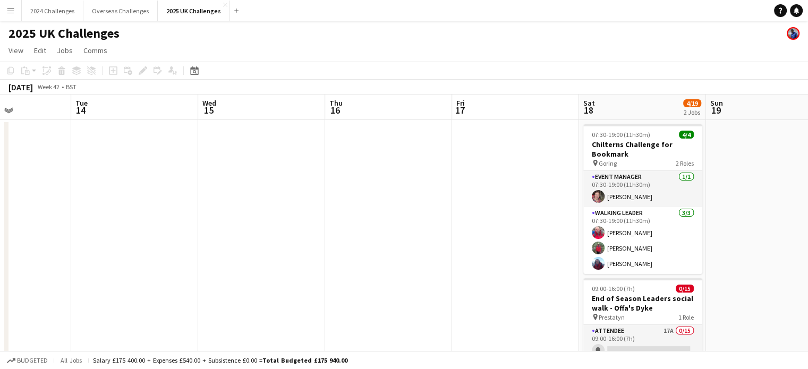
drag, startPoint x: 774, startPoint y: 274, endPoint x: 213, endPoint y: 237, distance: 561.8
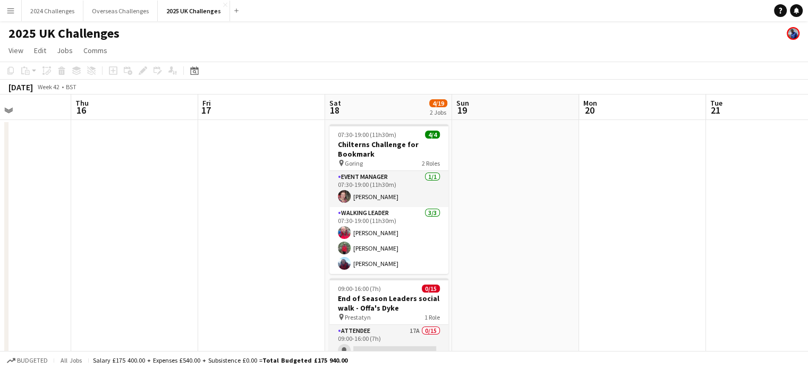
scroll to position [0, 438]
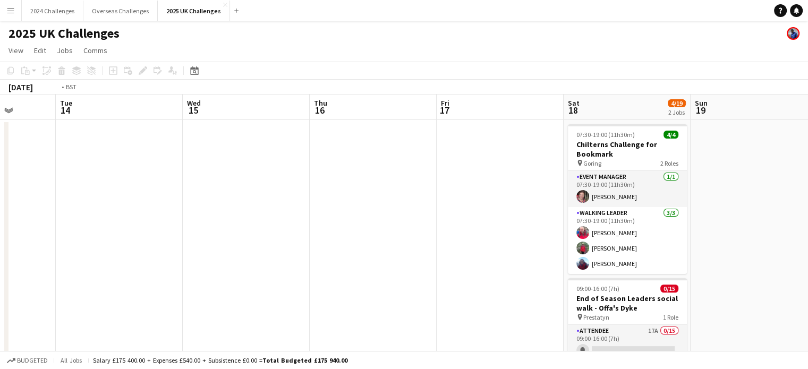
drag, startPoint x: 225, startPoint y: 174, endPoint x: 533, endPoint y: 180, distance: 308.2
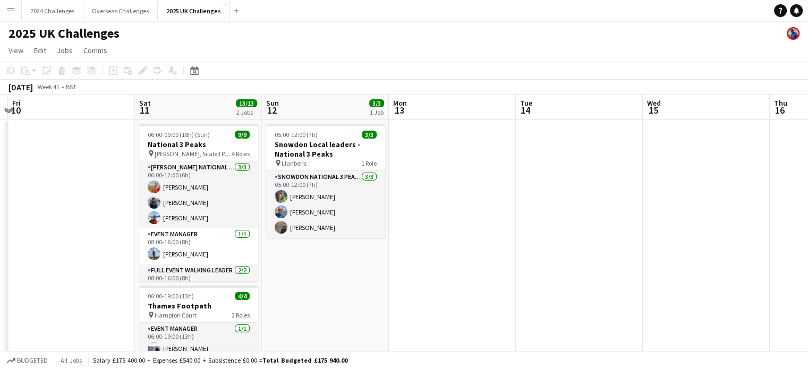
scroll to position [0, 319]
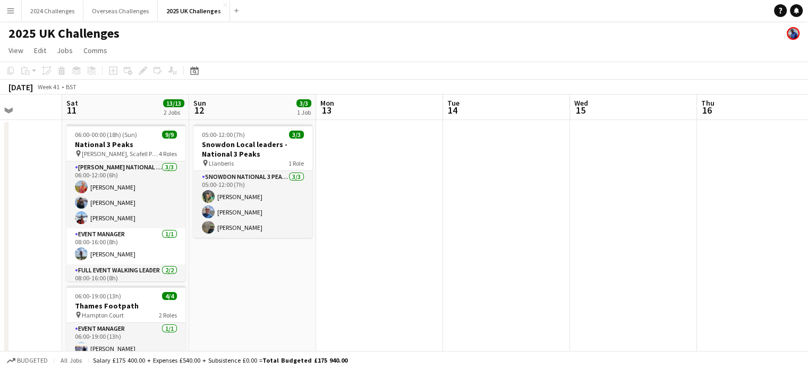
drag, startPoint x: 280, startPoint y: 197, endPoint x: 544, endPoint y: 218, distance: 264.9
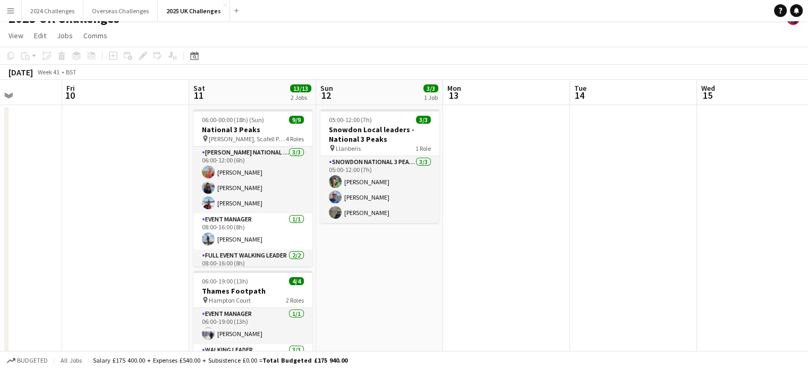
scroll to position [0, 0]
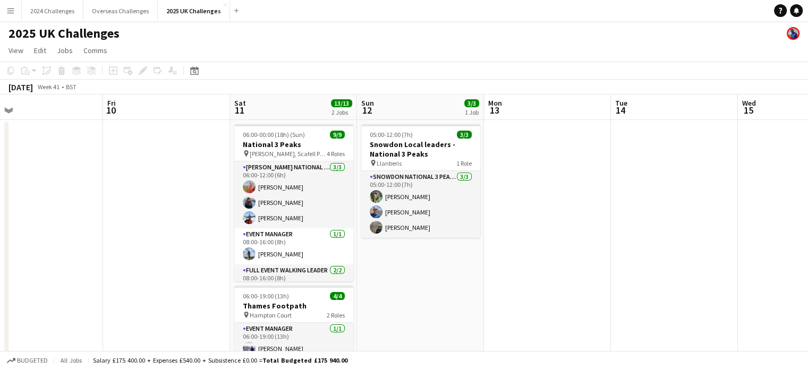
drag, startPoint x: 121, startPoint y: 193, endPoint x: 401, endPoint y: 183, distance: 279.7
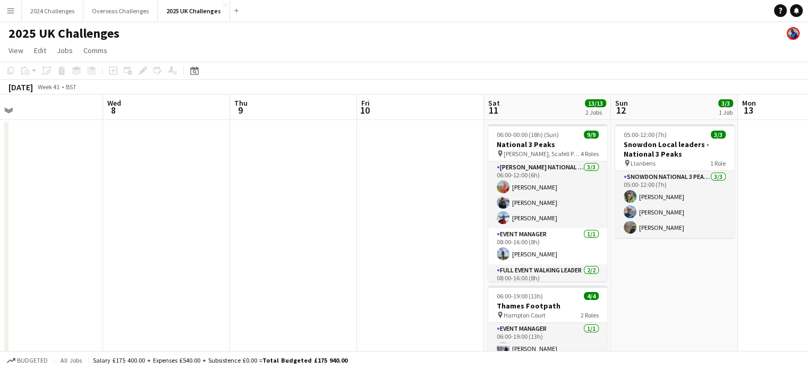
scroll to position [0, 274]
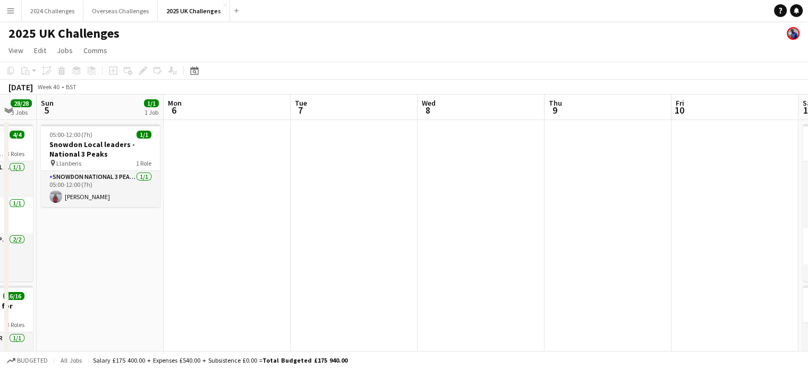
drag, startPoint x: 159, startPoint y: 206, endPoint x: 470, endPoint y: 214, distance: 310.9
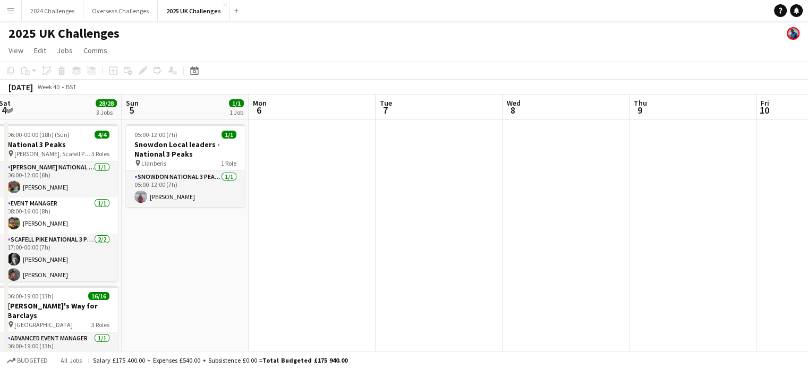
scroll to position [0, 284]
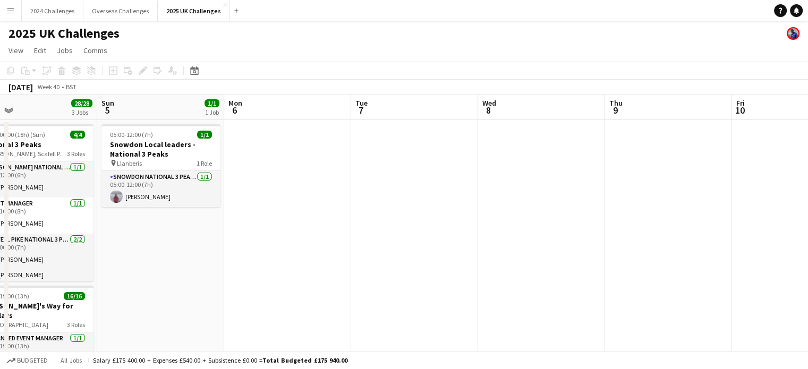
drag, startPoint x: 223, startPoint y: 212, endPoint x: 528, endPoint y: 214, distance: 305.0
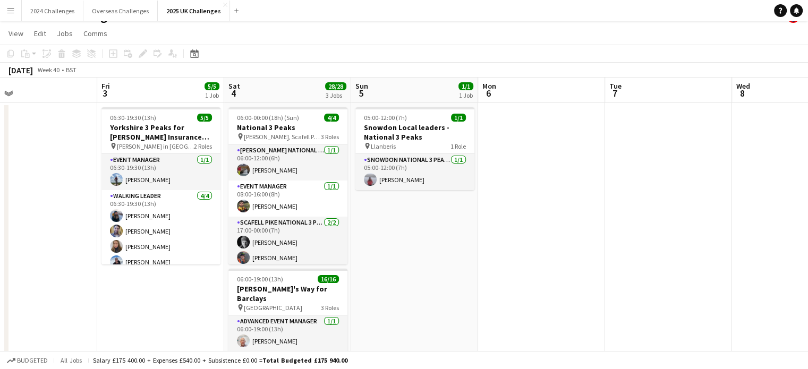
scroll to position [0, 0]
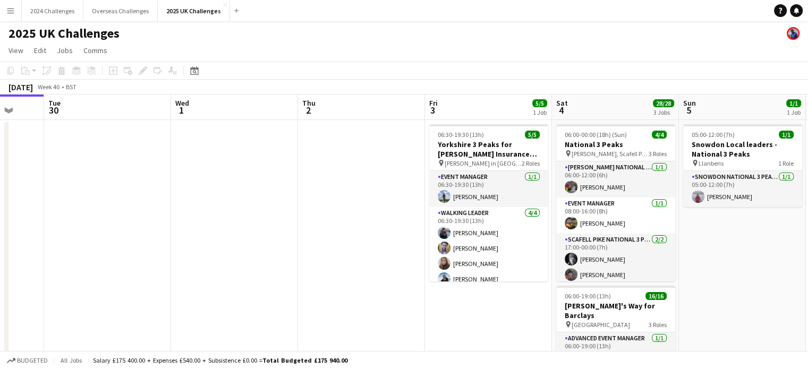
drag, startPoint x: 58, startPoint y: 183, endPoint x: 391, endPoint y: 186, distance: 332.6
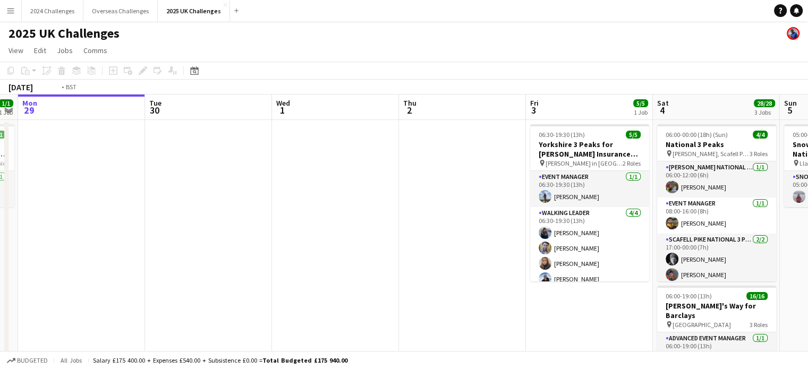
drag, startPoint x: 138, startPoint y: 196, endPoint x: 486, endPoint y: 199, distance: 347.5
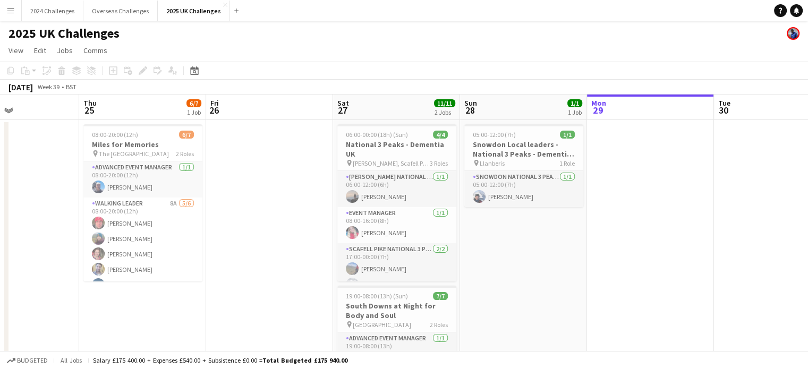
drag, startPoint x: 344, startPoint y: 281, endPoint x: 516, endPoint y: 286, distance: 172.2
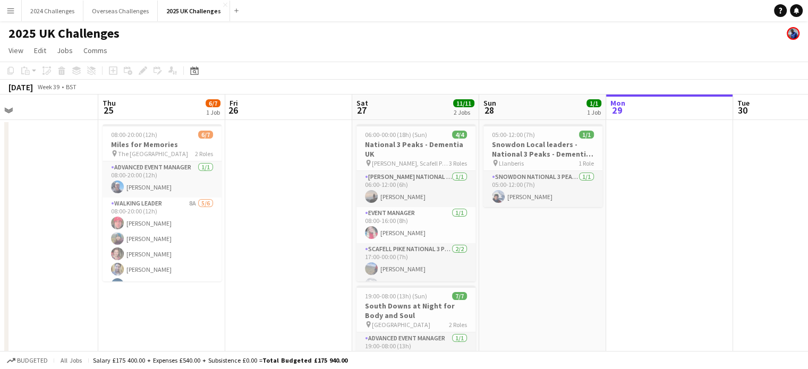
drag, startPoint x: 219, startPoint y: 257, endPoint x: 490, endPoint y: 258, distance: 271.5
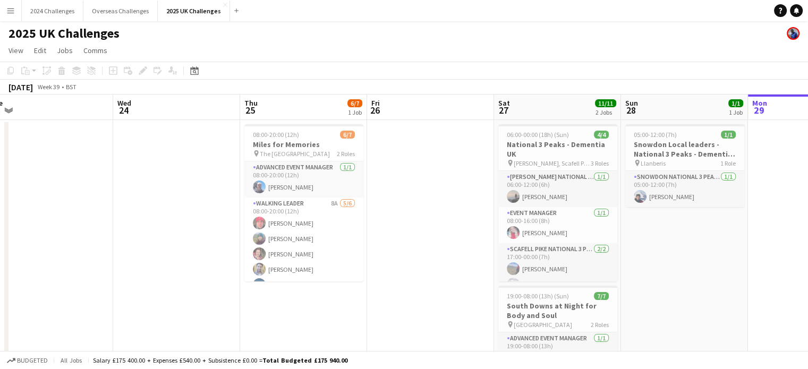
scroll to position [0, 268]
drag, startPoint x: 199, startPoint y: 259, endPoint x: 86, endPoint y: 260, distance: 112.6
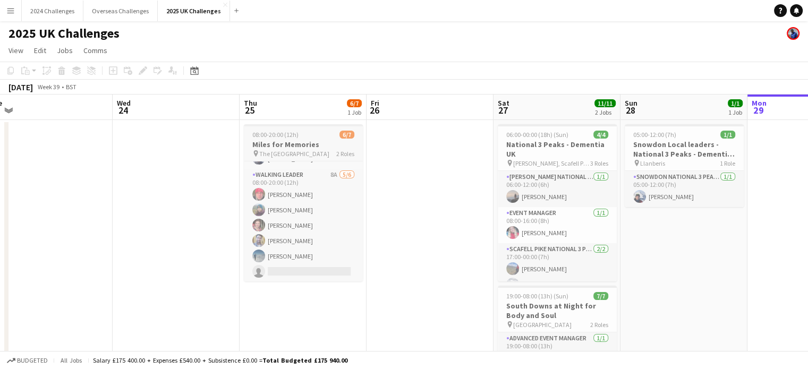
scroll to position [0, 0]
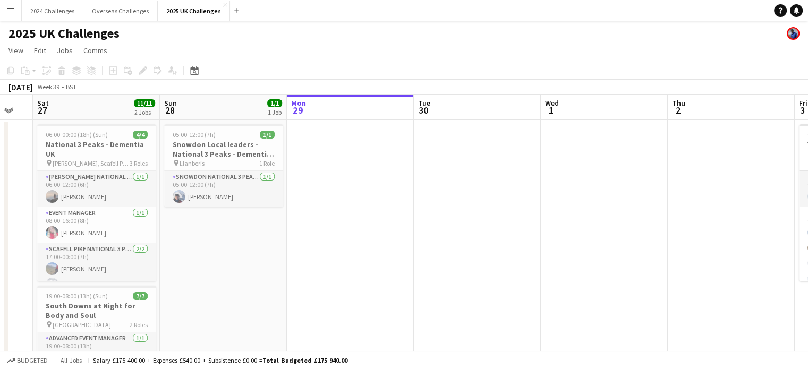
drag, startPoint x: 740, startPoint y: 265, endPoint x: 278, endPoint y: 279, distance: 461.4
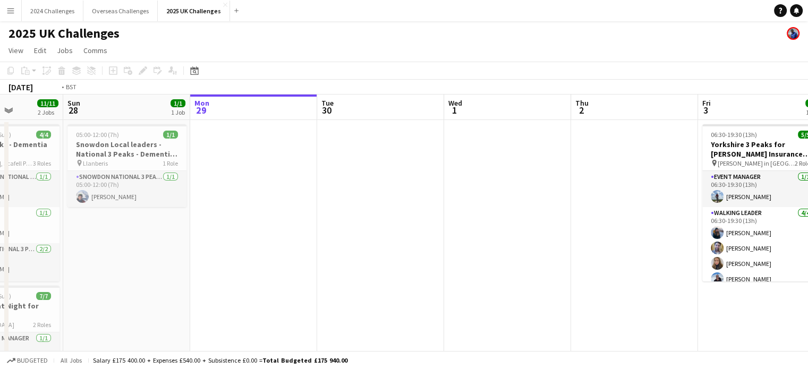
drag, startPoint x: 535, startPoint y: 262, endPoint x: 192, endPoint y: 272, distance: 342.3
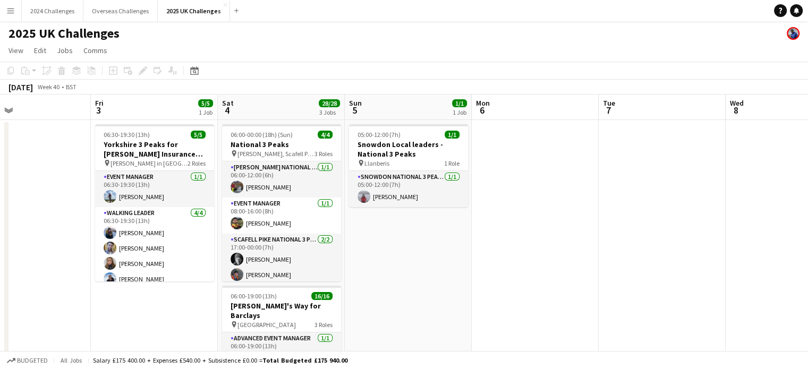
scroll to position [0, 315]
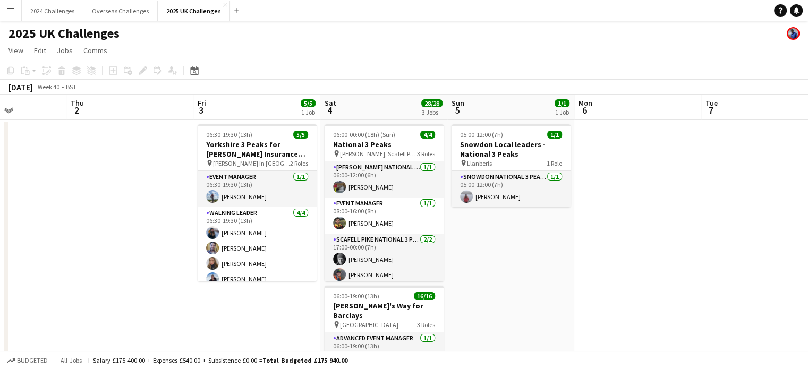
drag, startPoint x: 248, startPoint y: 262, endPoint x: 0, endPoint y: 264, distance: 248.1
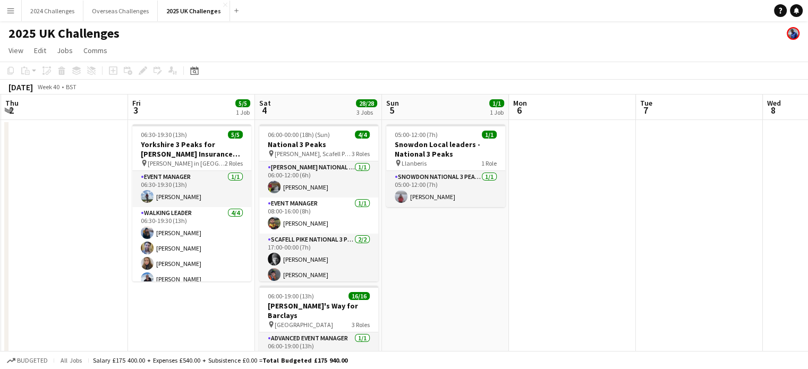
drag, startPoint x: 588, startPoint y: 193, endPoint x: 230, endPoint y: 189, distance: 358.7
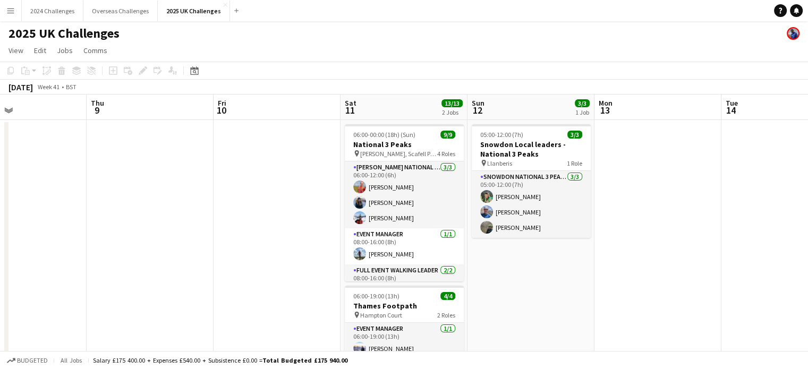
drag, startPoint x: 579, startPoint y: 194, endPoint x: 221, endPoint y: 202, distance: 358.7
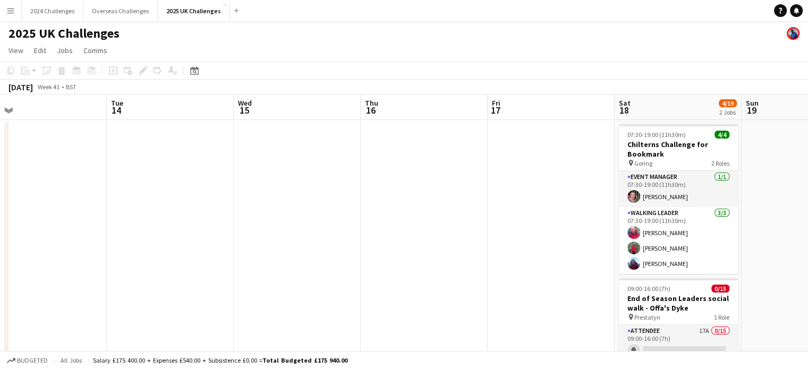
drag, startPoint x: 315, startPoint y: 276, endPoint x: 229, endPoint y: 276, distance: 86.1
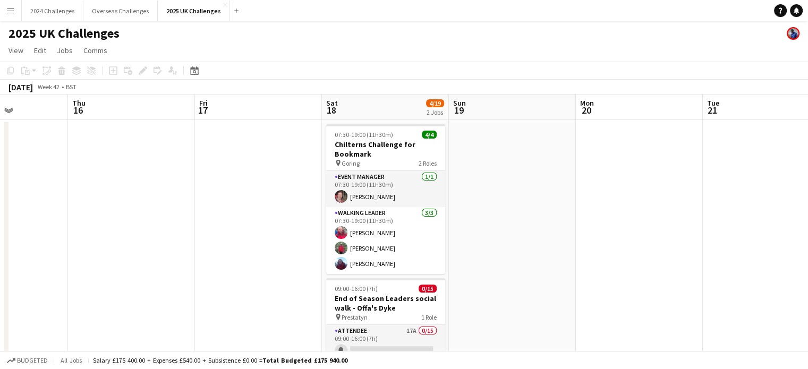
drag, startPoint x: 613, startPoint y: 257, endPoint x: 236, endPoint y: 208, distance: 379.3
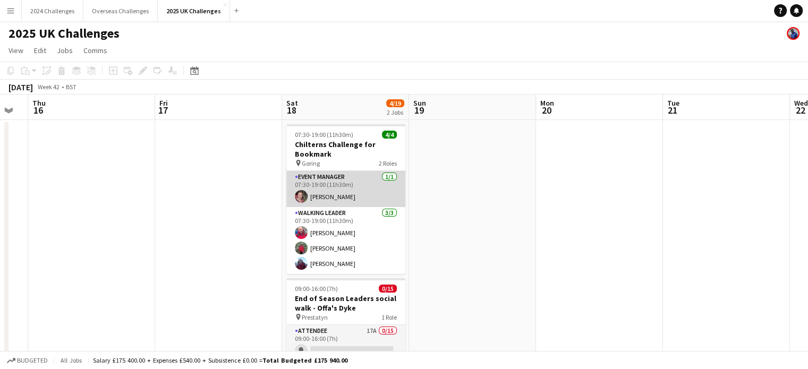
click at [343, 199] on app-card-role "Event Manager 1/1 07:30-19:00 (11h30m) Lizzy Codd" at bounding box center [345, 189] width 119 height 36
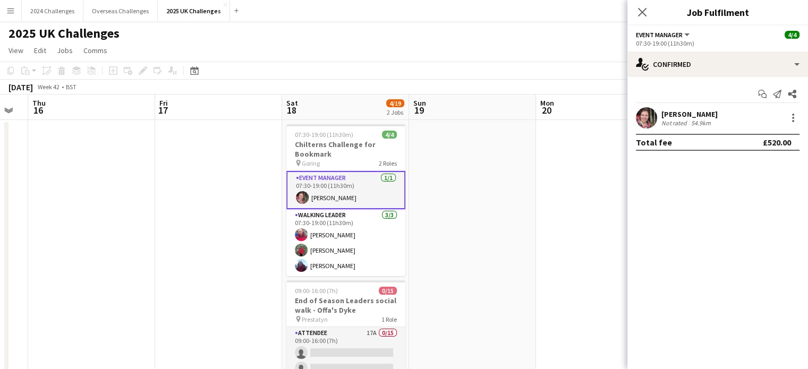
click at [677, 113] on div "Lizzy Codd" at bounding box center [690, 114] width 56 height 10
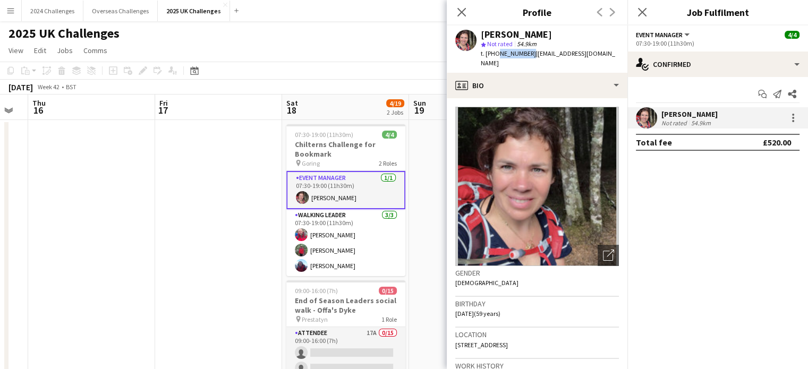
drag, startPoint x: 527, startPoint y: 53, endPoint x: 496, endPoint y: 53, distance: 30.8
click at [496, 53] on span "t. +447740461965" at bounding box center [508, 53] width 55 height 8
copy span "7740461965"
click at [372, 63] on app-toolbar "Copy Paste Paste Ctrl+V Paste with crew Ctrl+Shift+V Paste linked Job Delete Gr…" at bounding box center [404, 71] width 808 height 18
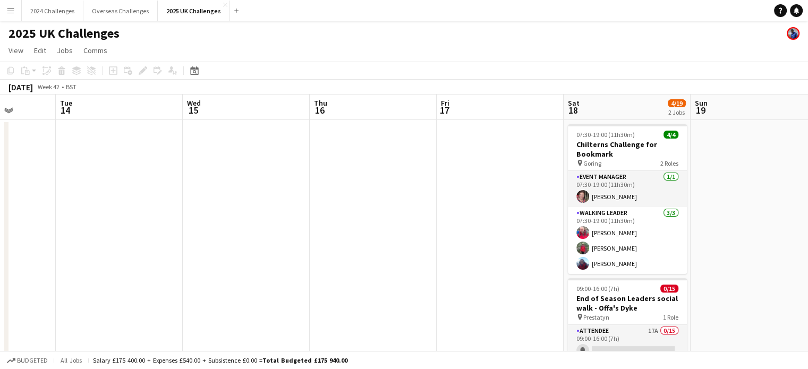
drag, startPoint x: 198, startPoint y: 190, endPoint x: 482, endPoint y: 197, distance: 284.3
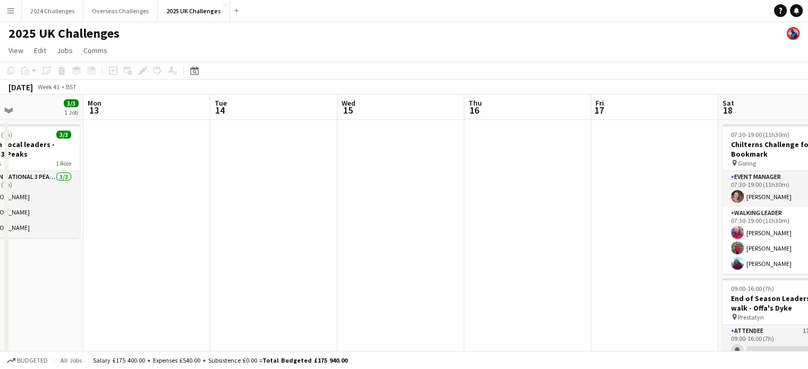
drag, startPoint x: 230, startPoint y: 200, endPoint x: 393, endPoint y: 197, distance: 163.1
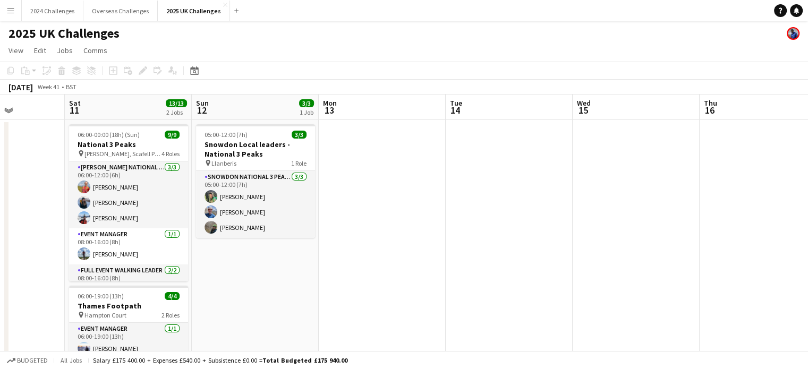
scroll to position [0, 308]
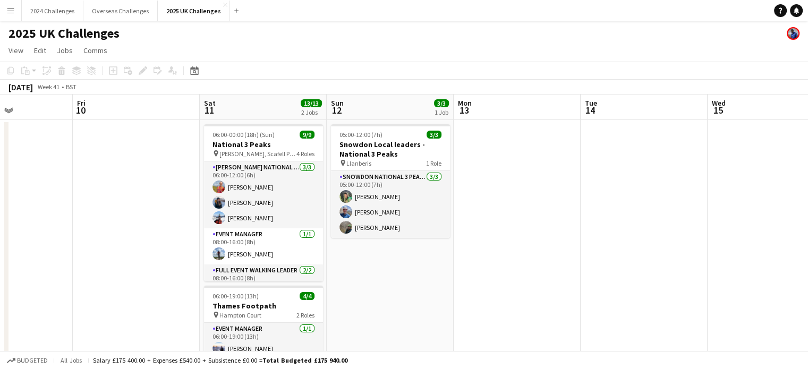
drag, startPoint x: 323, startPoint y: 199, endPoint x: 512, endPoint y: 196, distance: 189.2
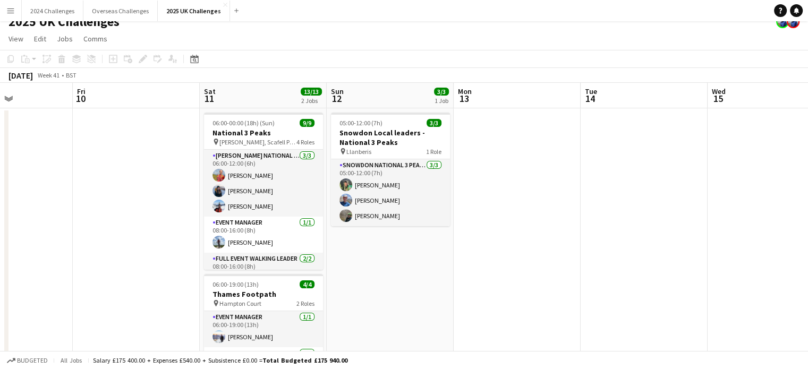
scroll to position [0, 0]
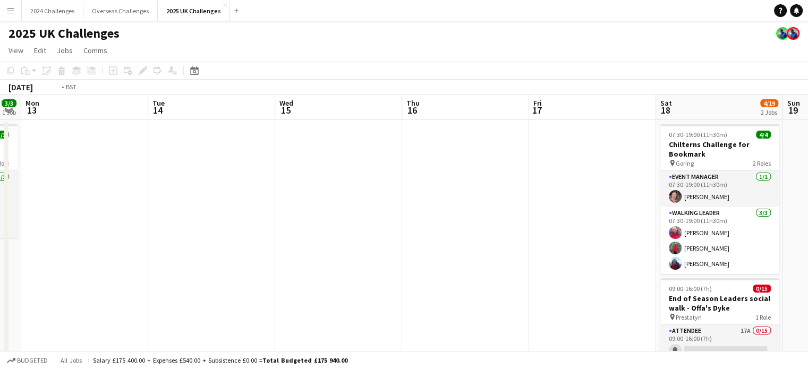
drag, startPoint x: 476, startPoint y: 291, endPoint x: 235, endPoint y: 287, distance: 241.3
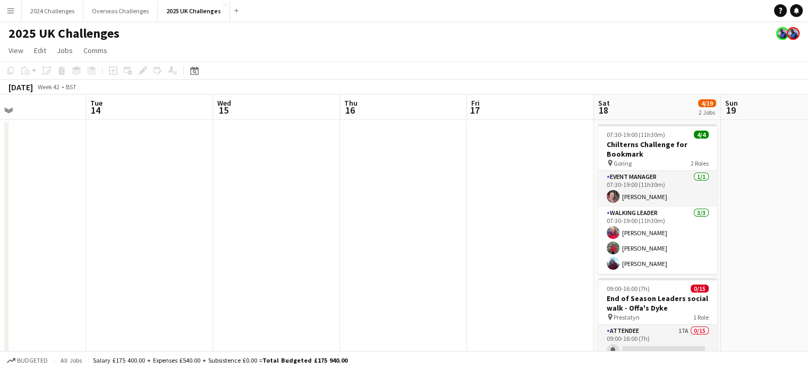
drag, startPoint x: 457, startPoint y: 249, endPoint x: 179, endPoint y: 244, distance: 278.5
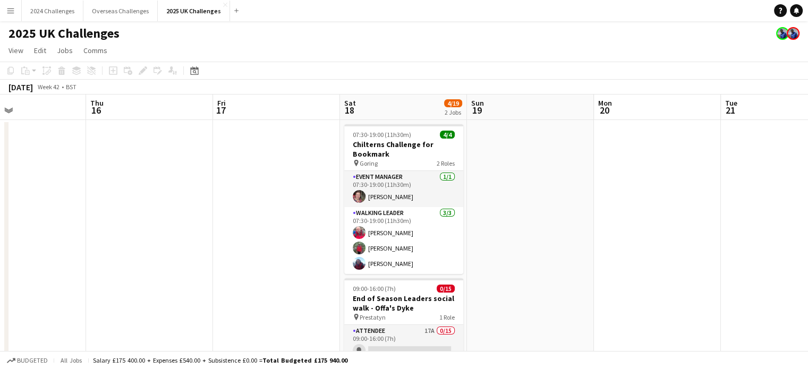
scroll to position [0, 296]
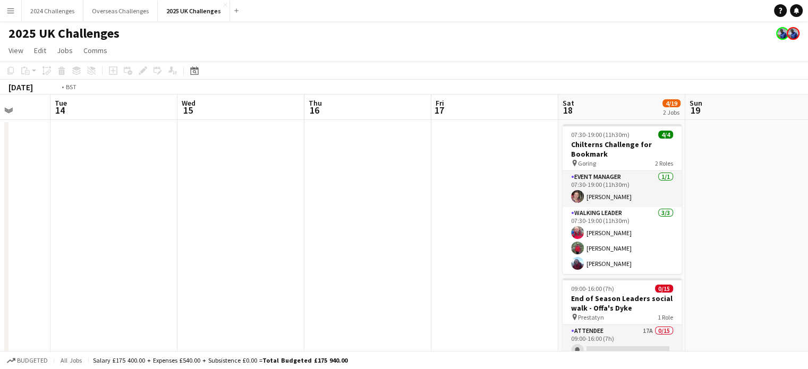
drag, startPoint x: 106, startPoint y: 214, endPoint x: 527, endPoint y: 209, distance: 420.3
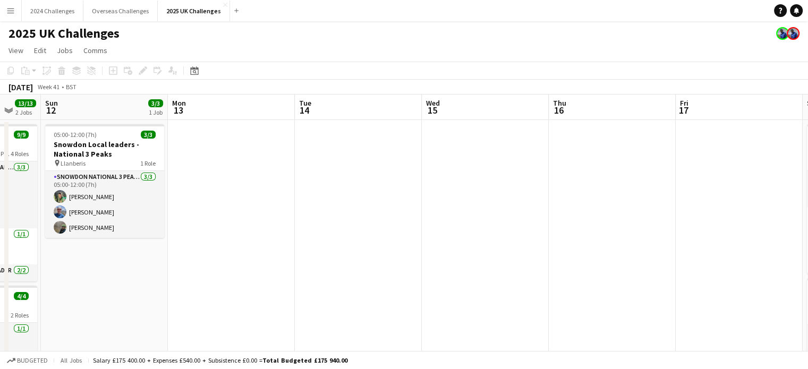
drag, startPoint x: 244, startPoint y: 221, endPoint x: 612, endPoint y: 197, distance: 367.9
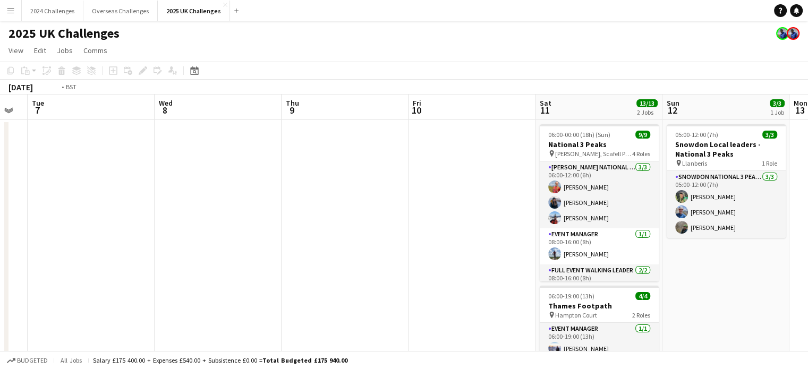
drag, startPoint x: 75, startPoint y: 204, endPoint x: 557, endPoint y: 197, distance: 481.4
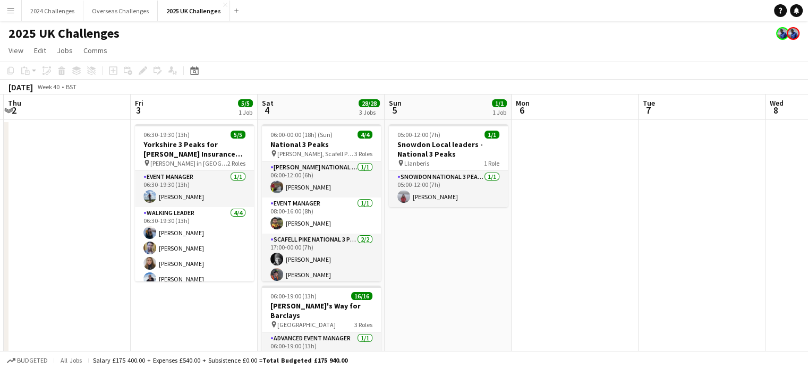
scroll to position [0, 223]
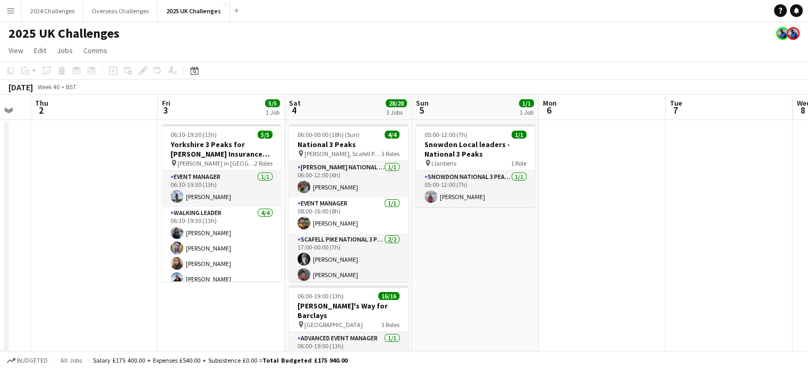
drag, startPoint x: 251, startPoint y: 198, endPoint x: 630, endPoint y: 198, distance: 379.4
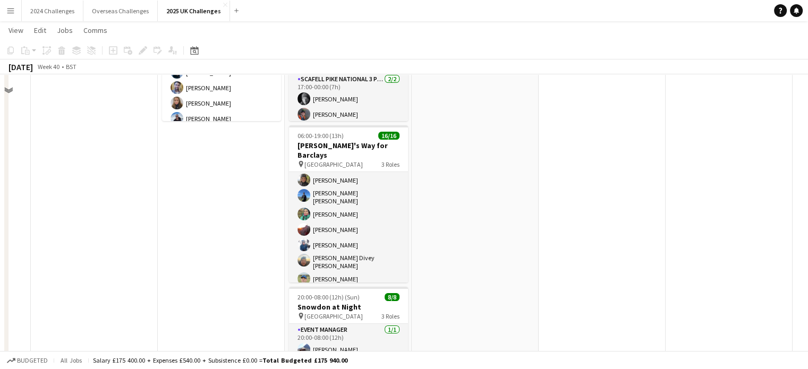
scroll to position [0, 0]
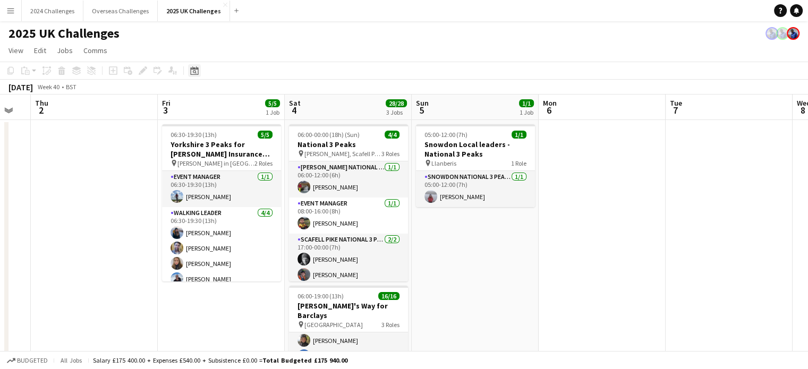
click at [197, 70] on icon "Date picker" at bounding box center [194, 70] width 9 height 9
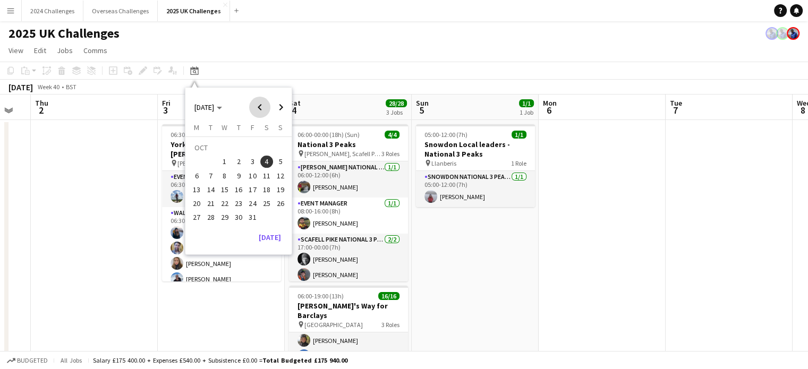
click at [259, 107] on span "Previous month" at bounding box center [259, 107] width 21 height 21
click at [270, 164] on span "6" at bounding box center [266, 162] width 13 height 13
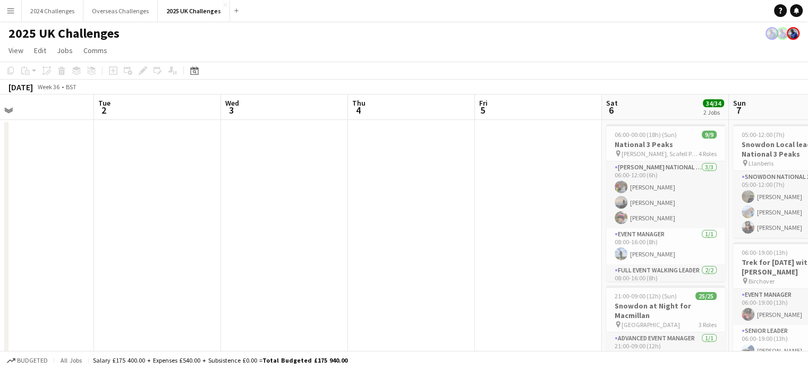
drag, startPoint x: 207, startPoint y: 178, endPoint x: 539, endPoint y: 155, distance: 333.4
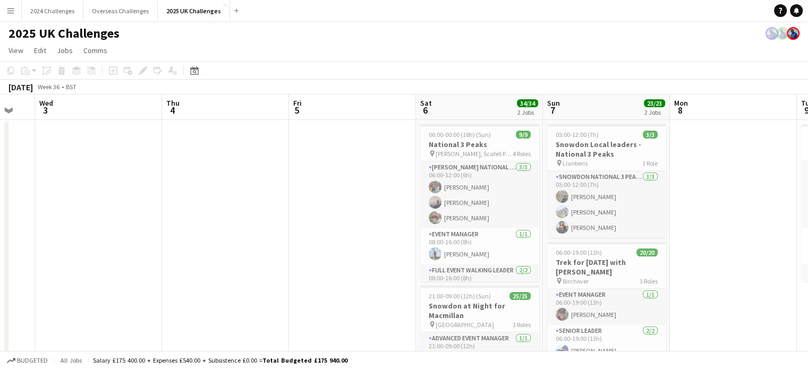
drag, startPoint x: 188, startPoint y: 167, endPoint x: 125, endPoint y: 164, distance: 62.8
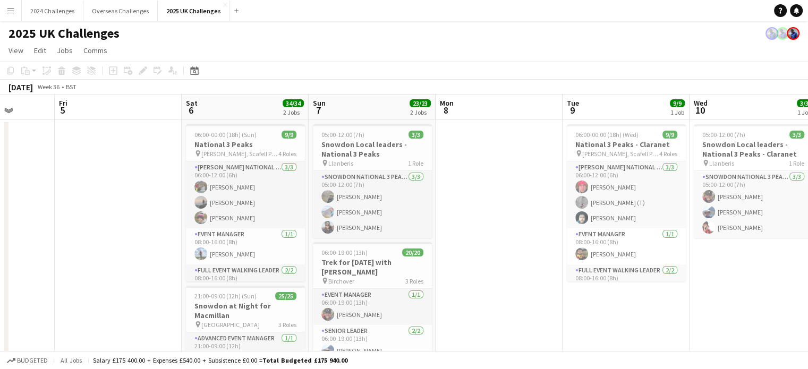
drag, startPoint x: 234, startPoint y: 173, endPoint x: 0, endPoint y: 141, distance: 236.5
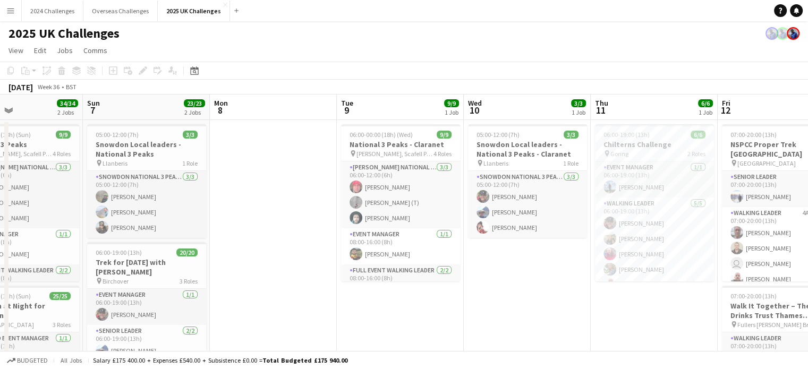
scroll to position [0, 346]
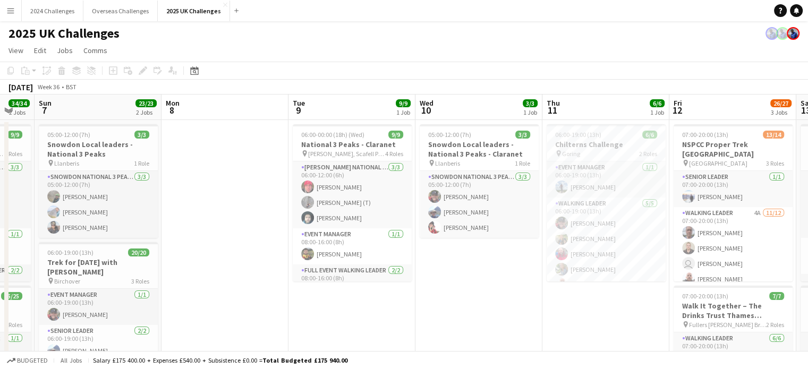
drag, startPoint x: 521, startPoint y: 224, endPoint x: 249, endPoint y: 211, distance: 272.3
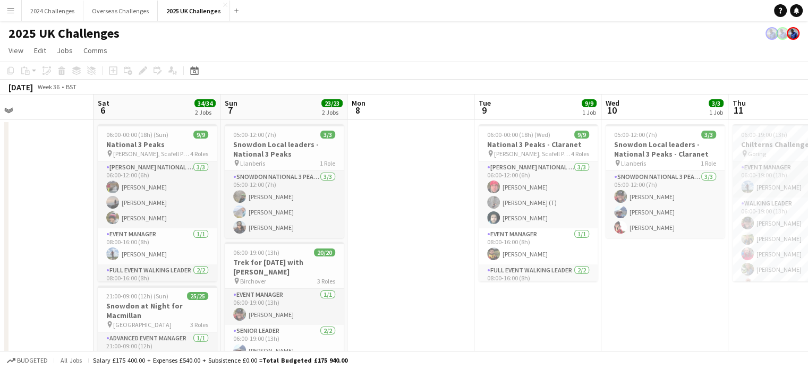
scroll to position [0, 276]
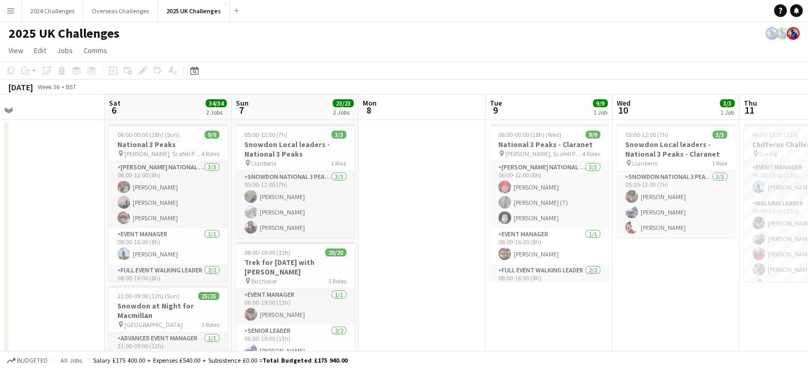
drag, startPoint x: 201, startPoint y: 156, endPoint x: 398, endPoint y: 156, distance: 197.1
click at [195, 71] on icon at bounding box center [195, 72] width 4 height 4
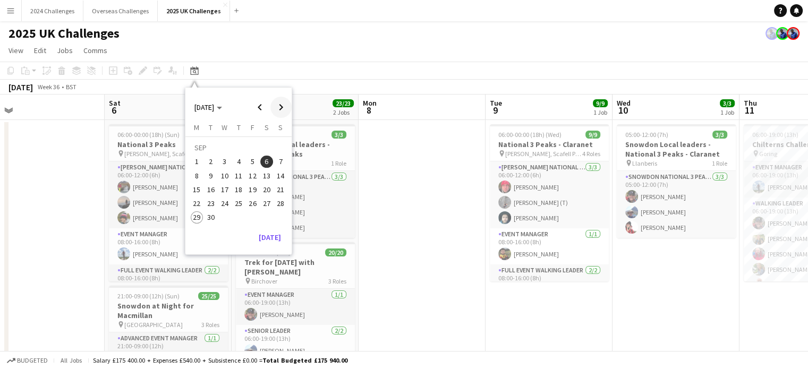
click at [278, 108] on span "Next month" at bounding box center [280, 107] width 21 height 21
click at [270, 191] on span "18" at bounding box center [266, 189] width 13 height 13
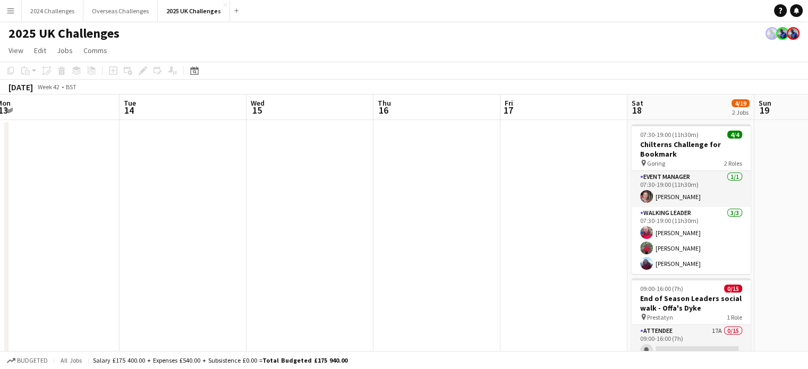
scroll to position [0, 316]
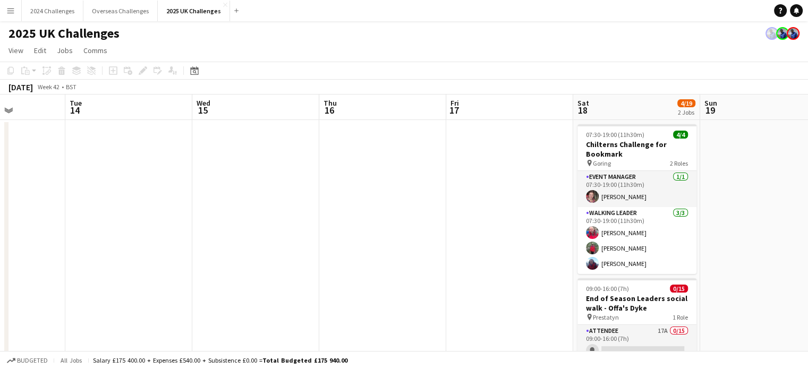
drag, startPoint x: 183, startPoint y: 200, endPoint x: 487, endPoint y: 199, distance: 303.9
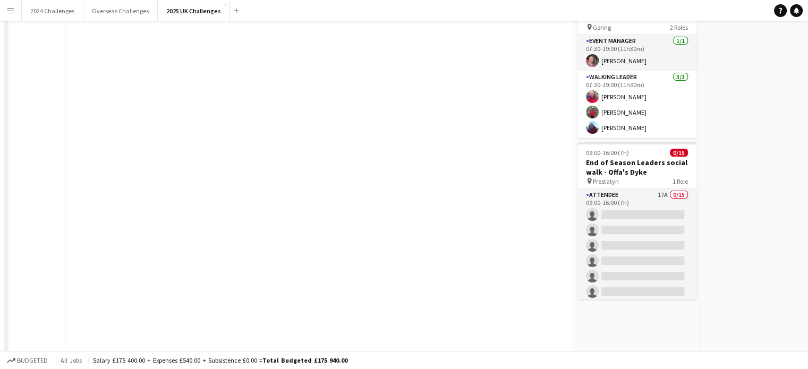
scroll to position [0, 0]
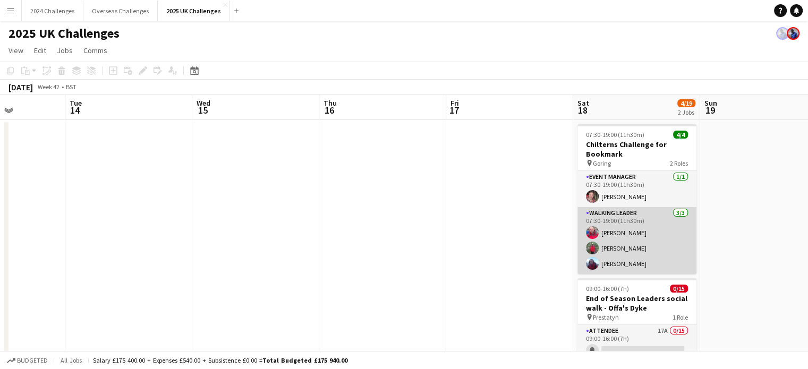
click at [637, 265] on app-card-role "Walking Leader 3/3 07:30-19:00 (11h30m) Brian Tinker Mark Davis Matilda Fuller" at bounding box center [637, 240] width 119 height 67
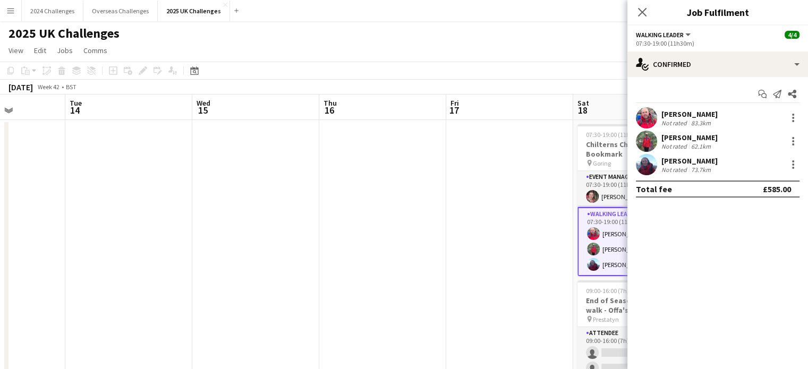
click at [707, 162] on div "[PERSON_NAME]" at bounding box center [690, 161] width 56 height 10
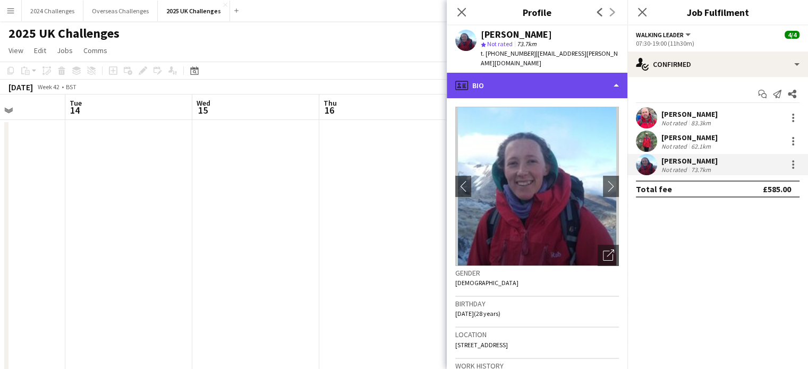
click at [578, 78] on div "profile Bio" at bounding box center [537, 86] width 181 height 26
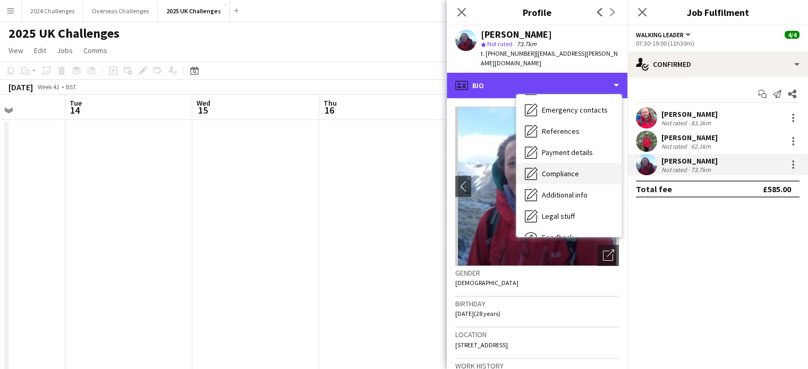
scroll to position [142, 0]
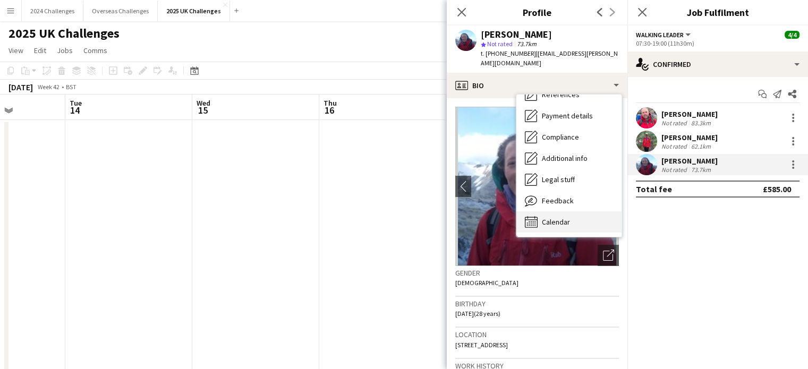
click at [579, 211] on div "Calendar Calendar" at bounding box center [568, 221] width 105 height 21
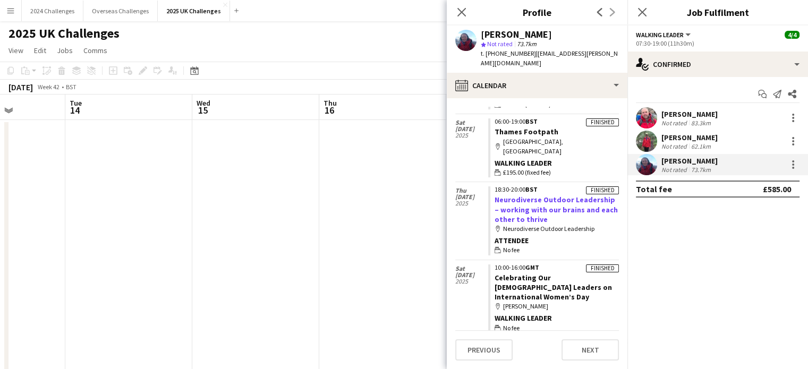
scroll to position [531, 0]
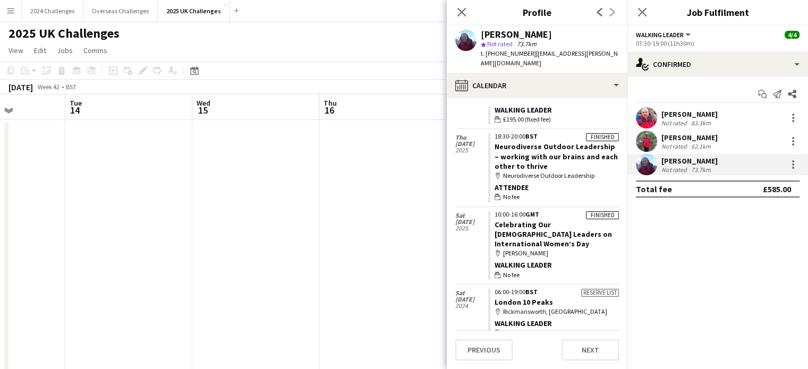
click at [409, 49] on app-page-menu "View Day view expanded Day view collapsed Month view Date picker Jump to today …" at bounding box center [404, 51] width 808 height 20
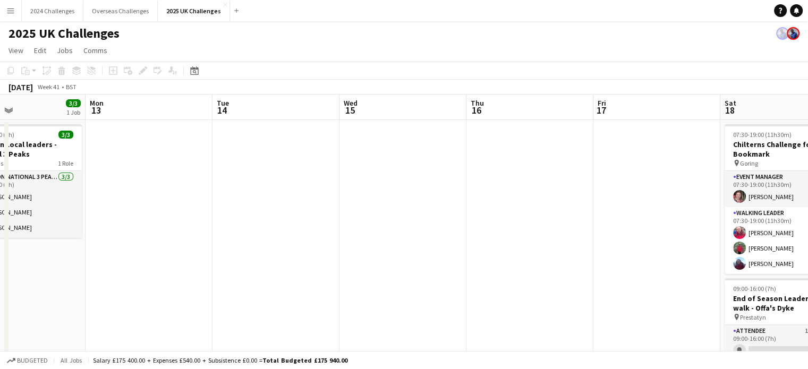
drag, startPoint x: 378, startPoint y: 211, endPoint x: 565, endPoint y: 209, distance: 187.0
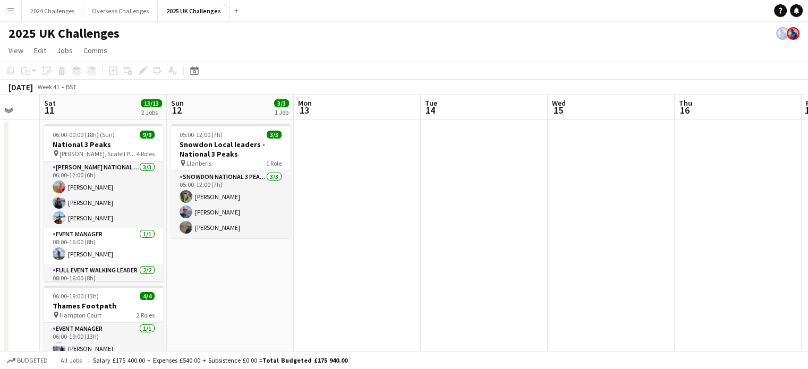
scroll to position [0, 329]
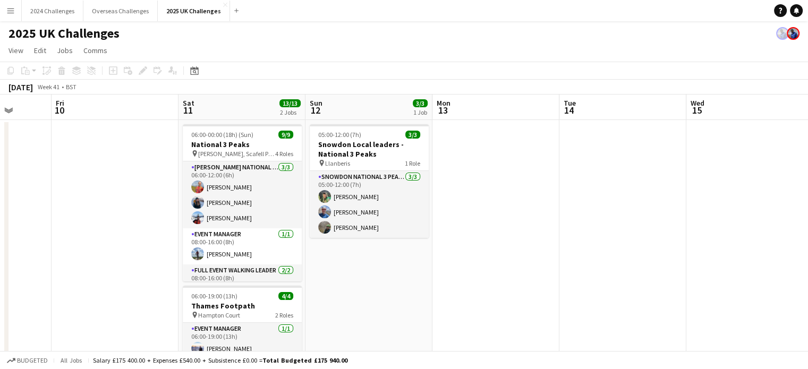
drag, startPoint x: 371, startPoint y: 225, endPoint x: 533, endPoint y: 219, distance: 162.7
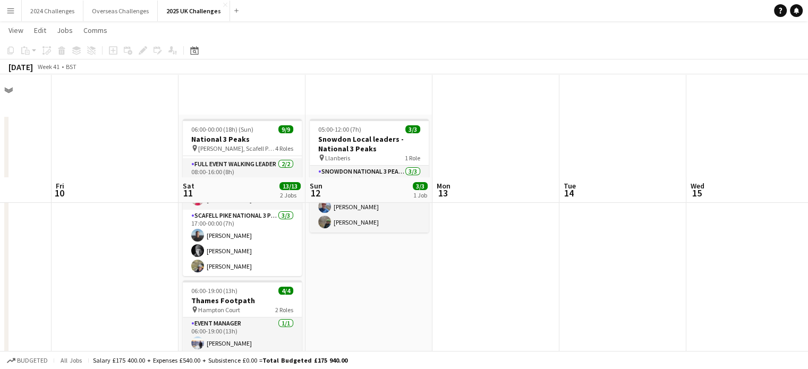
scroll to position [0, 0]
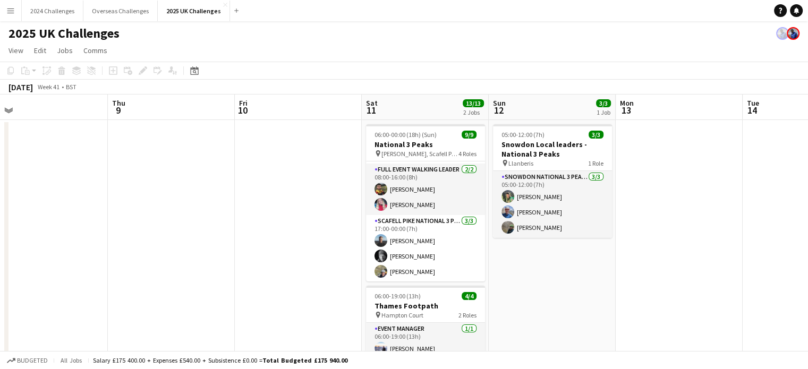
drag, startPoint x: 114, startPoint y: 176, endPoint x: 550, endPoint y: 166, distance: 436.3
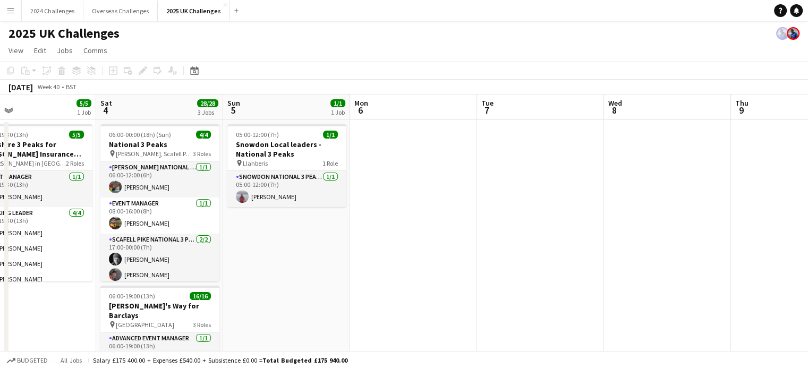
drag, startPoint x: 166, startPoint y: 194, endPoint x: 532, endPoint y: 176, distance: 366.5
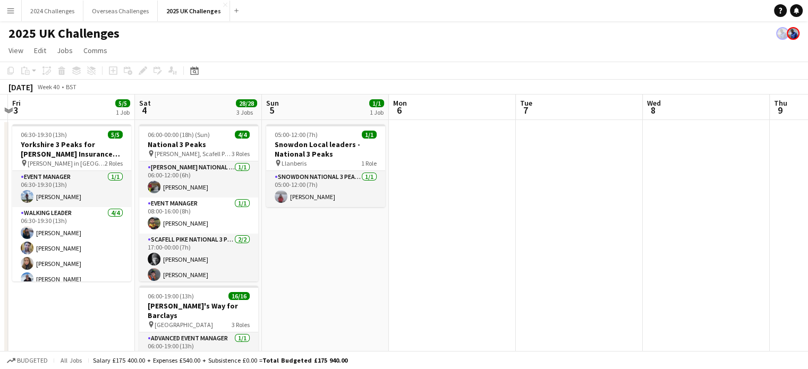
scroll to position [0, 236]
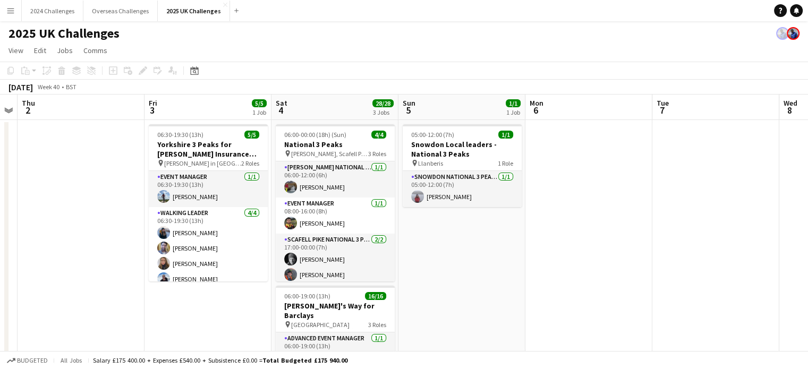
drag, startPoint x: 355, startPoint y: 225, endPoint x: 530, endPoint y: 215, distance: 174.6
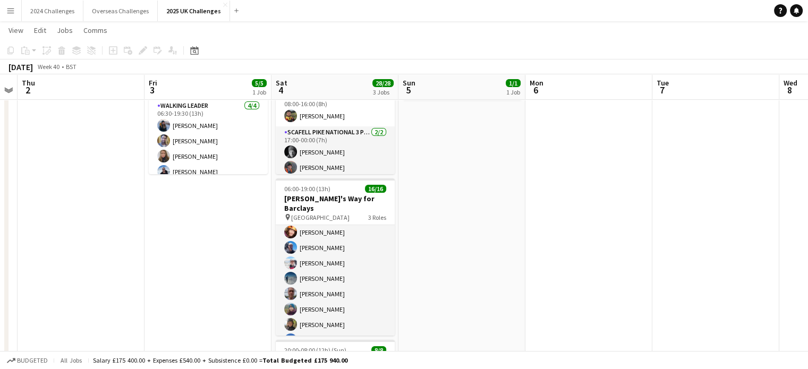
scroll to position [159, 0]
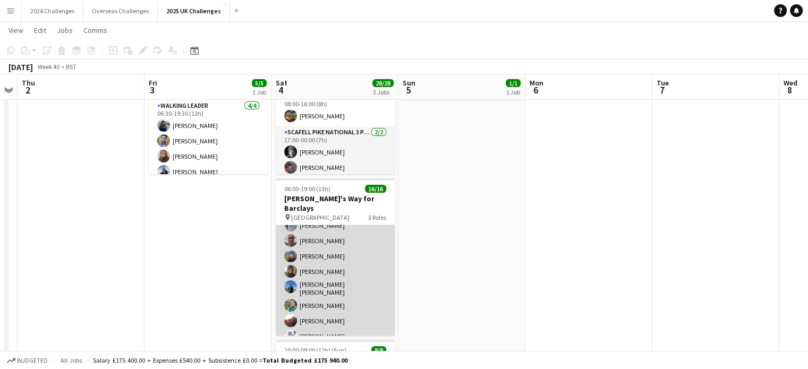
click at [324, 301] on app-card-role "Walking Leader 13/13 06:00-19:00 (13h) Laura Harris Elliot Swinney Amy Swinney …" at bounding box center [335, 267] width 119 height 227
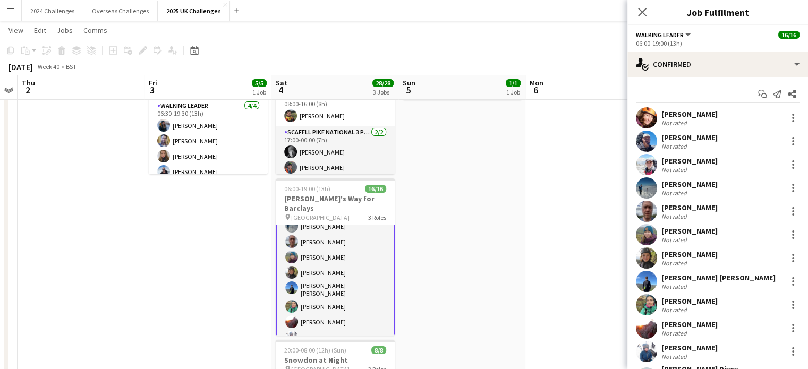
scroll to position [160, 0]
click at [693, 301] on div "[PERSON_NAME]" at bounding box center [690, 301] width 56 height 10
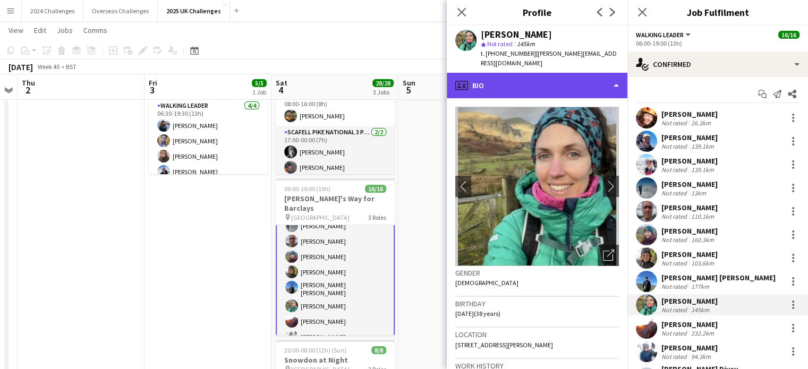
click at [548, 78] on div "profile Bio" at bounding box center [537, 86] width 181 height 26
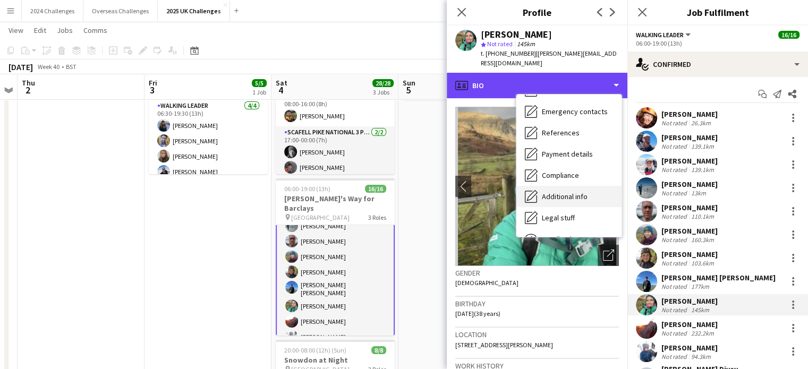
scroll to position [142, 0]
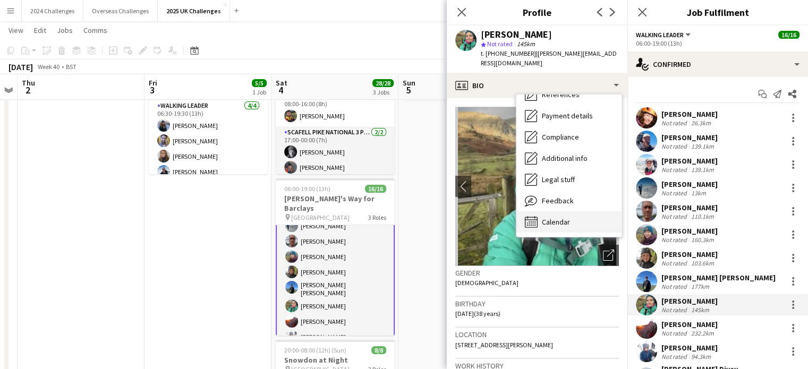
click at [573, 213] on div "Calendar Calendar" at bounding box center [568, 221] width 105 height 21
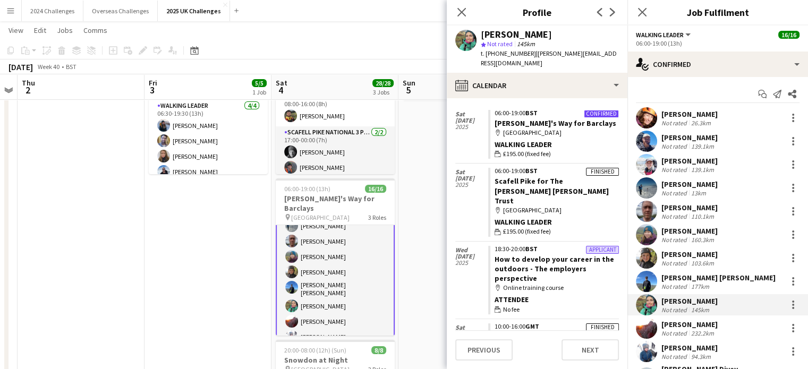
scroll to position [66, 0]
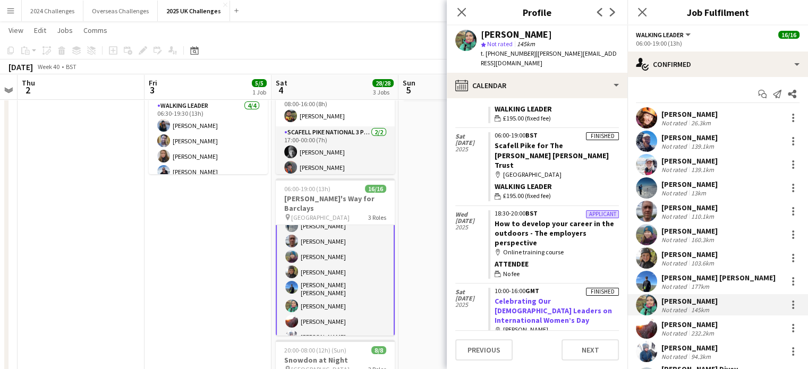
click at [542, 296] on link "Celebrating Our [DEMOGRAPHIC_DATA] Leaders on International Women’s Day" at bounding box center [553, 310] width 117 height 29
click at [331, 45] on app-toolbar "Copy Paste Paste Ctrl+V Paste with crew Ctrl+Shift+V Paste linked Job Delete Gr…" at bounding box center [404, 50] width 808 height 18
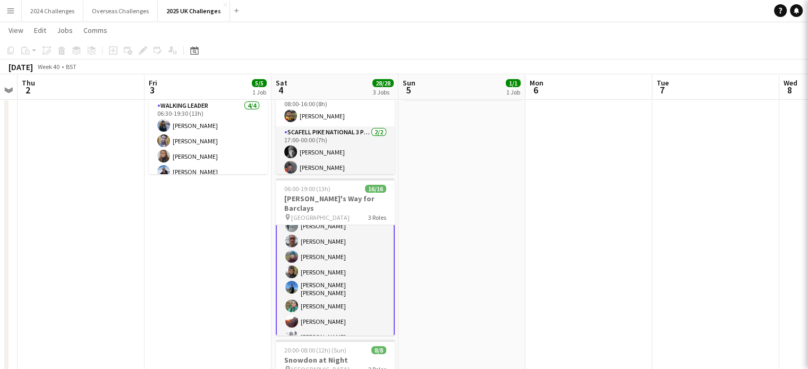
scroll to position [159, 0]
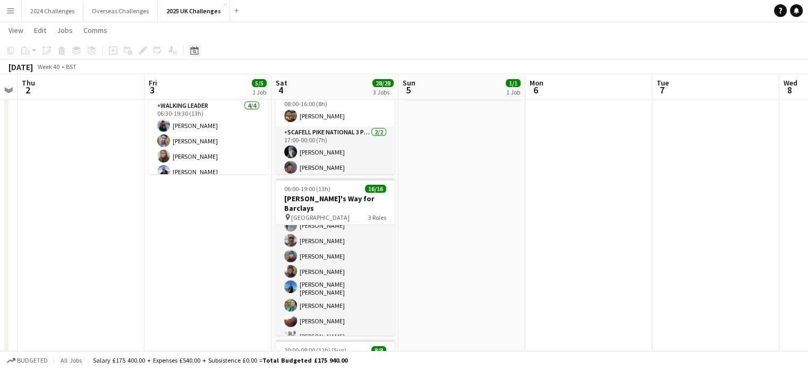
click at [195, 55] on div "Date picker" at bounding box center [194, 50] width 13 height 13
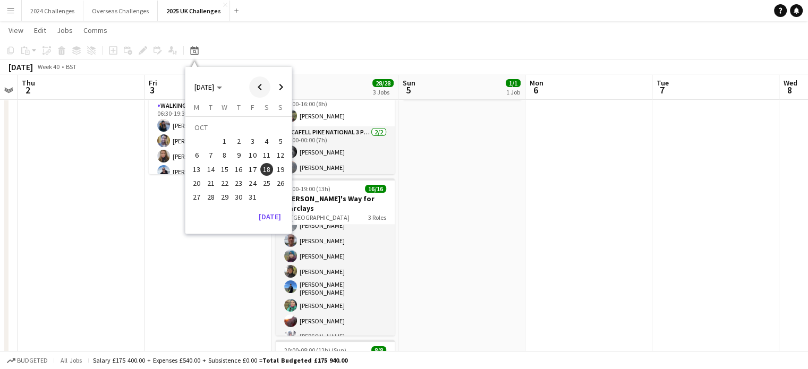
click at [263, 88] on span "Previous month" at bounding box center [259, 87] width 21 height 21
click at [251, 148] on span "8" at bounding box center [253, 144] width 13 height 13
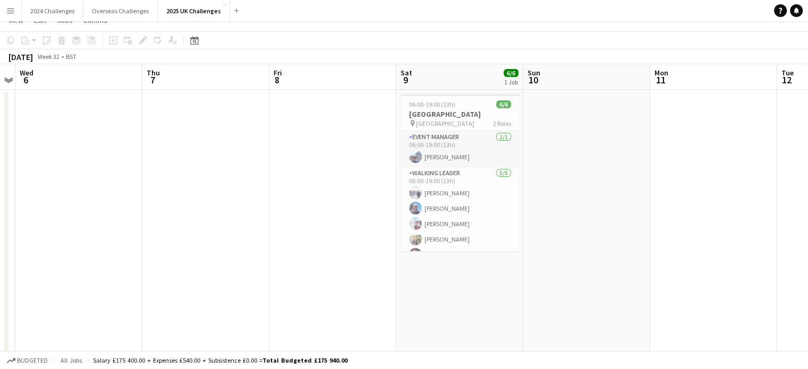
scroll to position [0, 0]
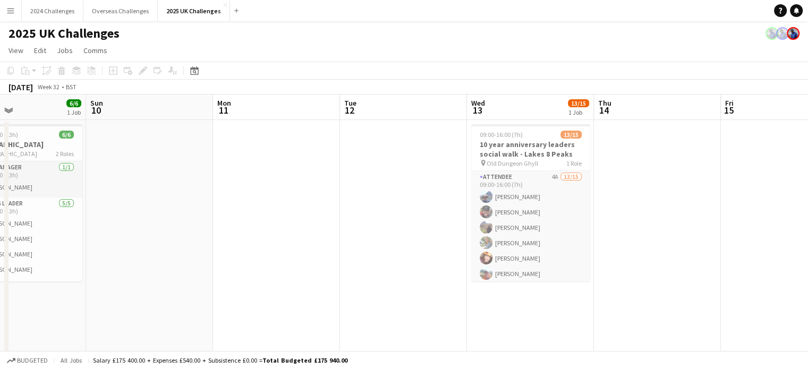
drag, startPoint x: 656, startPoint y: 239, endPoint x: 278, endPoint y: 245, distance: 378.4
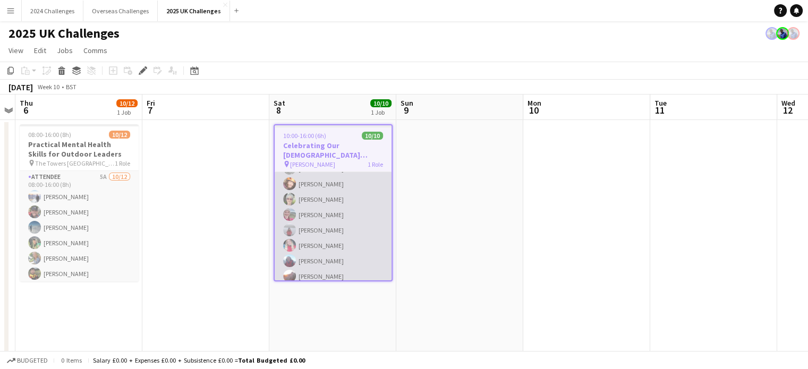
scroll to position [13, 0]
click at [321, 262] on app-card-role "Walking Leader [DATE] 10:00-16:00 (6h) [PERSON_NAME] [PERSON_NAME] [PERSON_NAME…" at bounding box center [333, 248] width 117 height 178
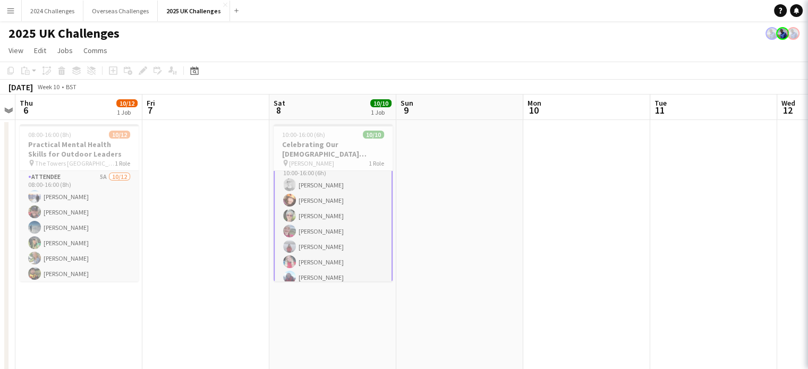
scroll to position [13, 0]
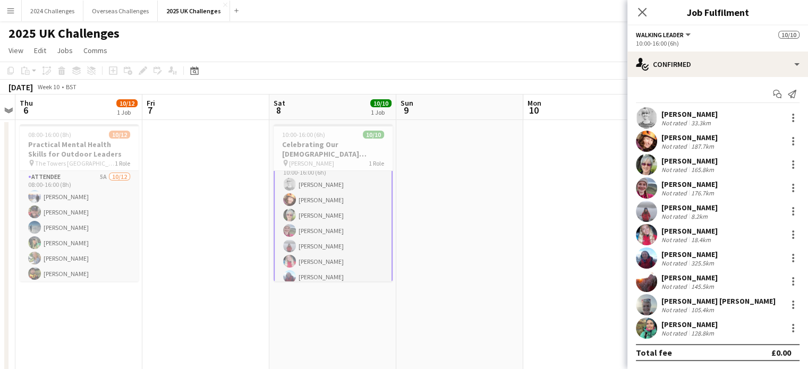
click at [686, 234] on div "[PERSON_NAME]" at bounding box center [690, 231] width 56 height 10
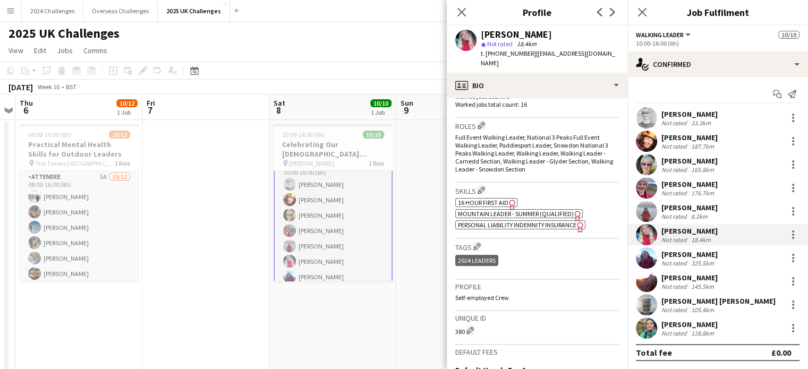
scroll to position [215, 0]
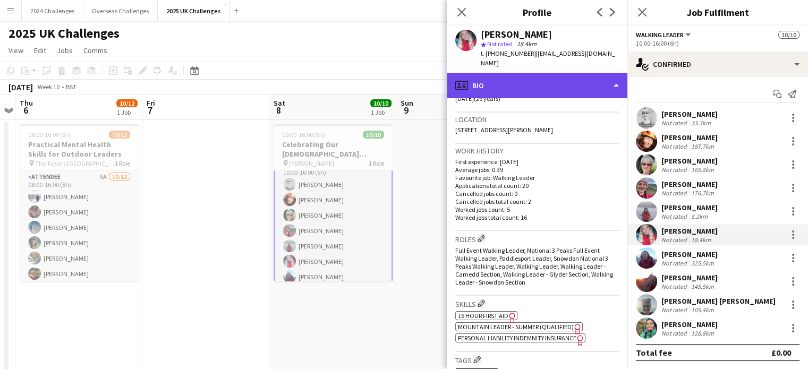
click at [608, 77] on div "profile Bio" at bounding box center [537, 86] width 181 height 26
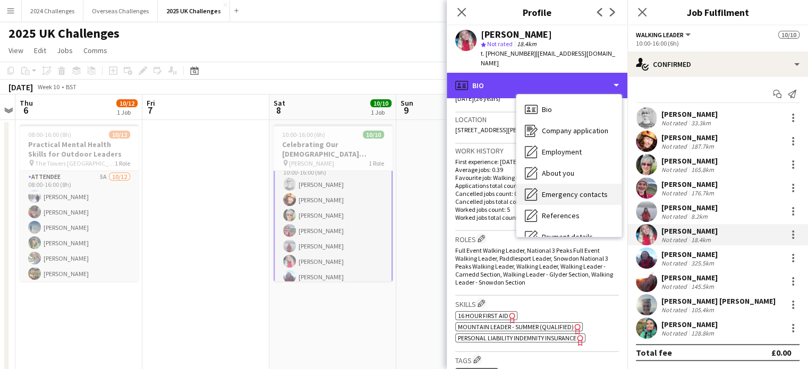
scroll to position [121, 0]
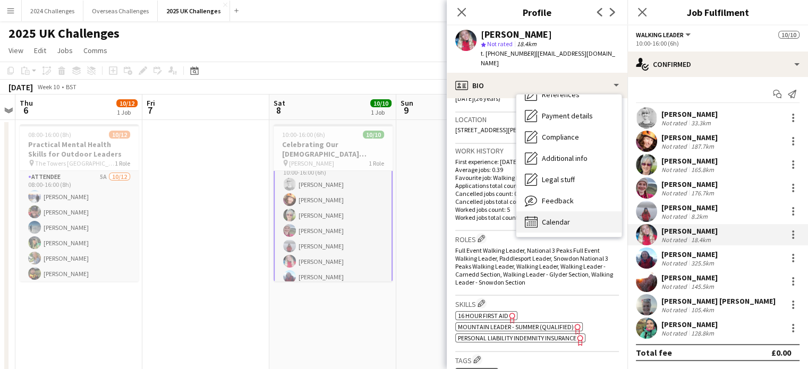
click at [574, 213] on div "Calendar Calendar" at bounding box center [568, 221] width 105 height 21
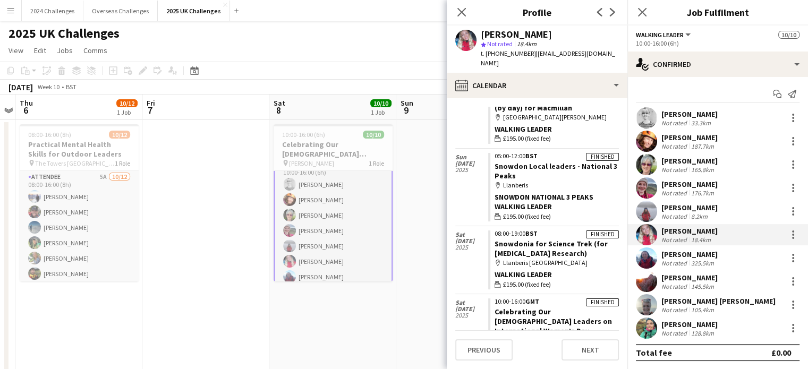
scroll to position [478, 0]
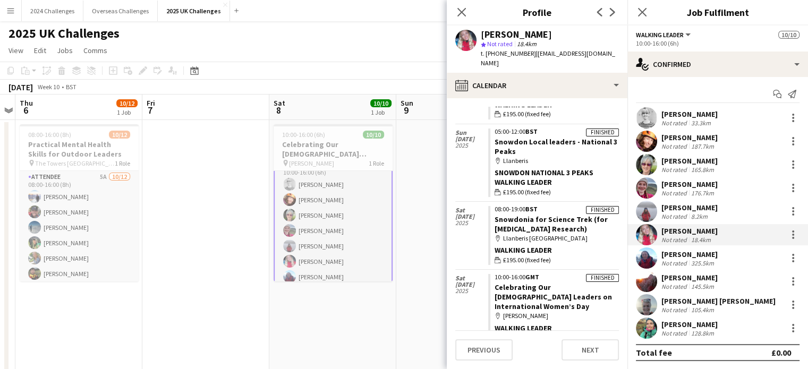
click at [696, 166] on div "165.8km" at bounding box center [702, 170] width 27 height 8
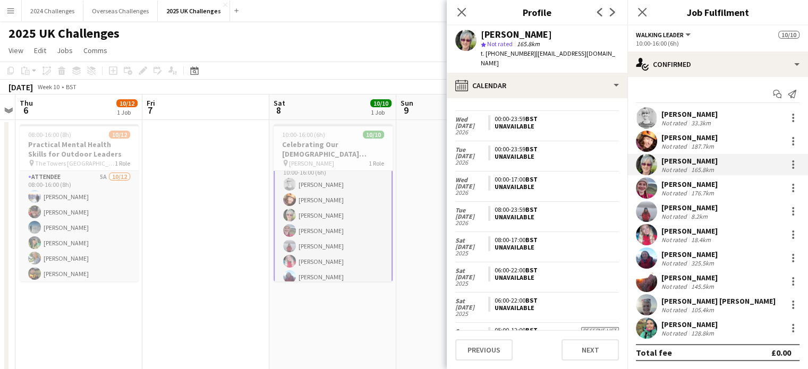
scroll to position [159, 0]
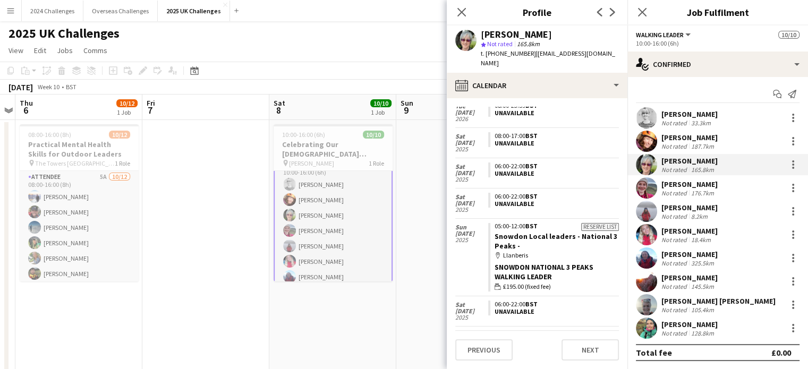
click at [701, 191] on div "176.7km" at bounding box center [702, 193] width 27 height 8
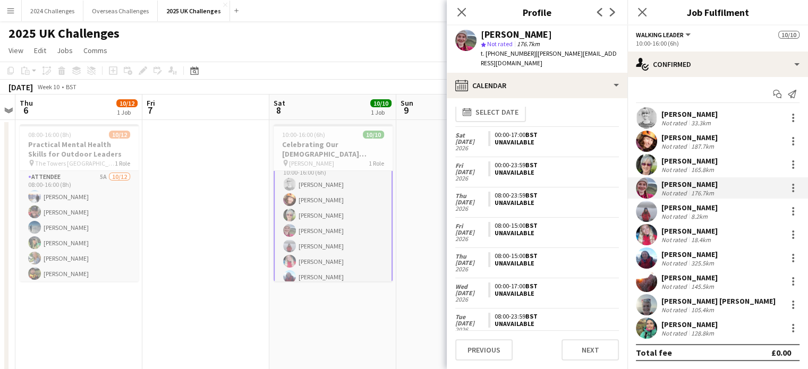
scroll to position [0, 0]
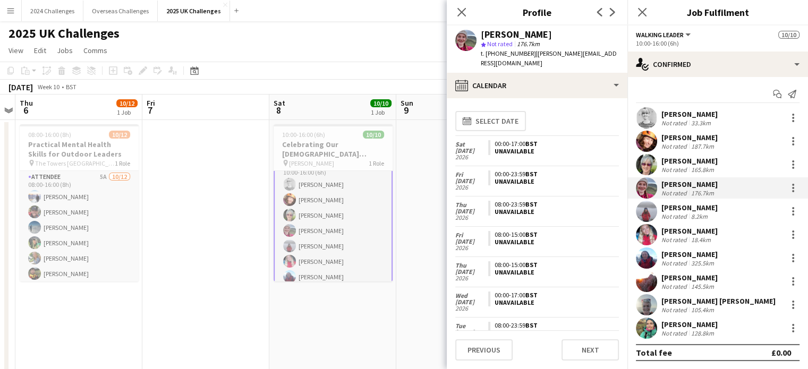
click at [691, 325] on div "[PERSON_NAME]" at bounding box center [690, 325] width 56 height 10
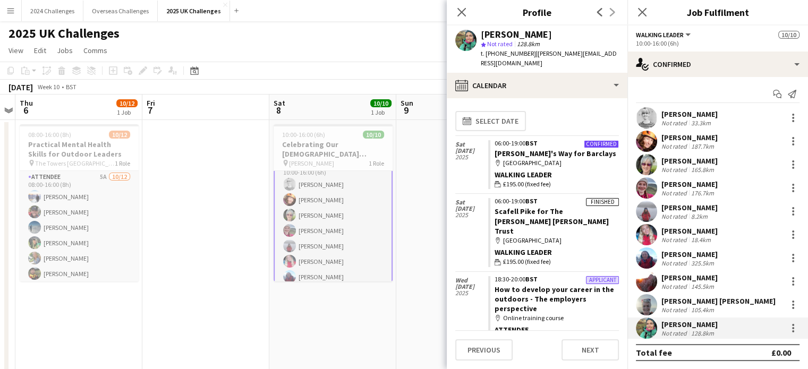
click at [379, 40] on div "2025 UK Challenges" at bounding box center [404, 31] width 808 height 20
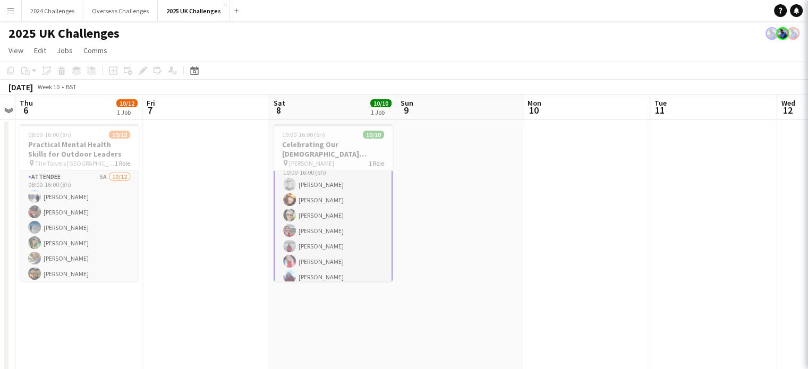
scroll to position [13, 0]
